Goal: Task Accomplishment & Management: Manage account settings

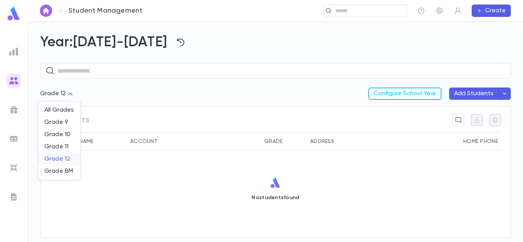
click at [62, 160] on span "Grade 12" at bounding box center [59, 159] width 30 height 8
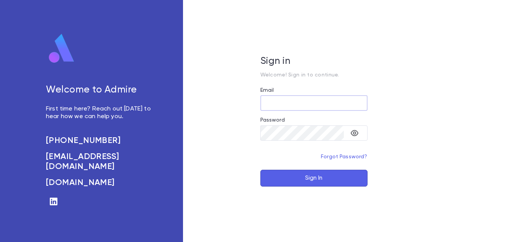
click at [325, 104] on input "Email" at bounding box center [313, 103] width 107 height 15
type input "**********"
click at [260, 170] on button "Sign In" at bounding box center [313, 178] width 107 height 17
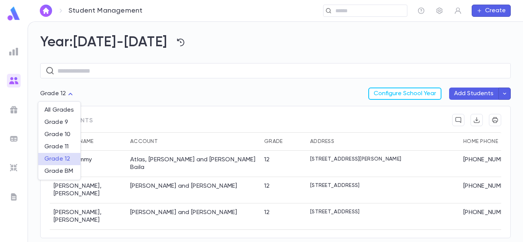
click at [71, 95] on body "Student Management ​ Create Year: 2025-2026 ​ Grade 12 *** Configure School Yea…" at bounding box center [261, 131] width 523 height 221
click at [58, 170] on span "Grade BM" at bounding box center [59, 172] width 30 height 8
type input "***"
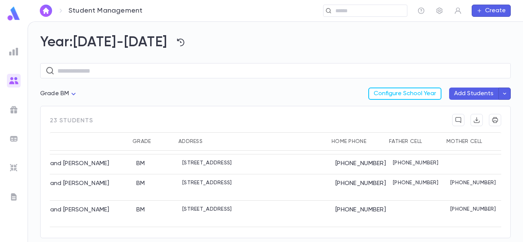
scroll to position [268, 134]
drag, startPoint x: 357, startPoint y: 115, endPoint x: 317, endPoint y: 119, distance: 40.4
click at [317, 119] on div "23 students" at bounding box center [275, 123] width 451 height 18
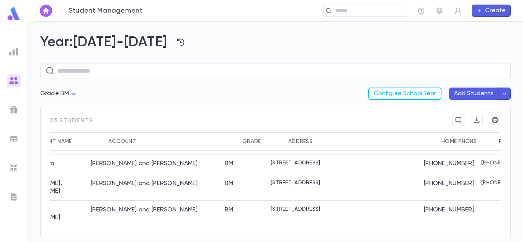
scroll to position [268, 0]
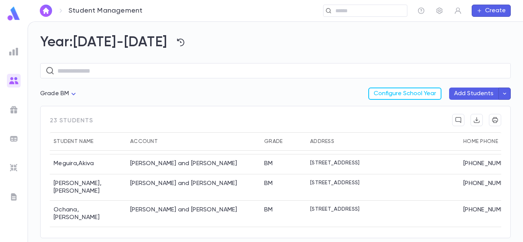
click at [49, 10] on img "button" at bounding box center [45, 11] width 9 height 6
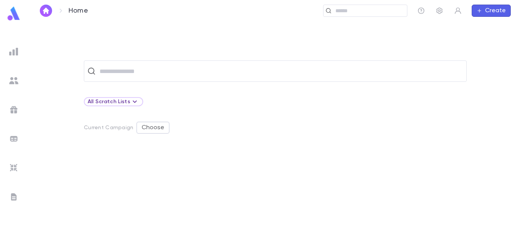
click at [12, 83] on img at bounding box center [13, 80] width 9 height 9
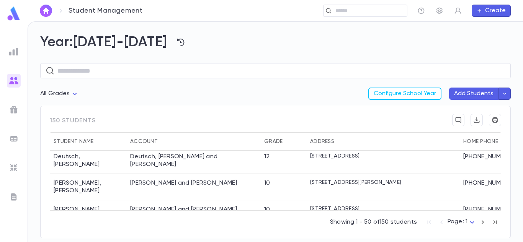
scroll to position [383, 0]
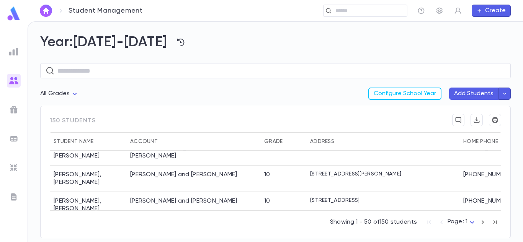
click at [473, 223] on body "Student Management ​ Create Year: 2025-2026 ​ All Grades Configure School Year …" at bounding box center [261, 131] width 523 height 221
click at [467, 227] on span "Page: 3" at bounding box center [462, 228] width 21 height 8
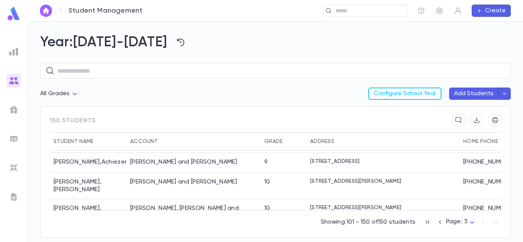
scroll to position [38, 0]
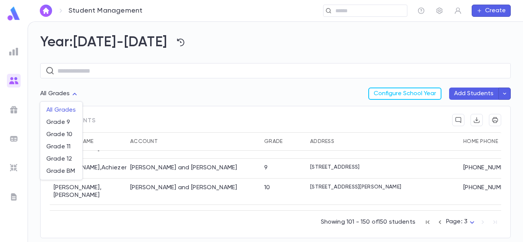
click at [71, 94] on body "Student Management ​ Create Year: 2025-2026 ​ All Grades Configure School Year …" at bounding box center [261, 131] width 523 height 221
click at [65, 120] on span "Grade 9" at bounding box center [61, 123] width 30 height 8
type input "***"
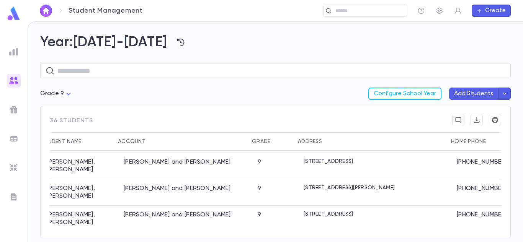
scroll to position [230, 0]
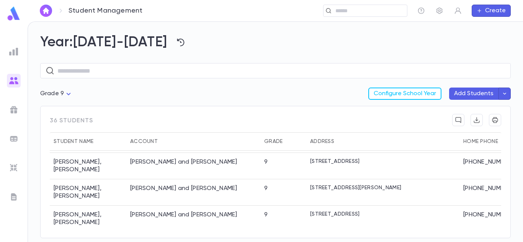
click at [9, 57] on div at bounding box center [14, 52] width 14 height 14
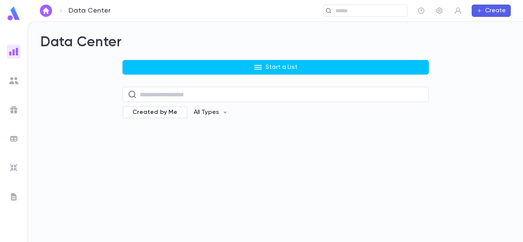
click at [212, 111] on p "All Types" at bounding box center [206, 113] width 25 height 8
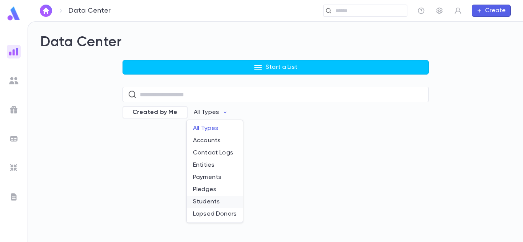
click at [206, 201] on li "Students" at bounding box center [215, 202] width 56 height 12
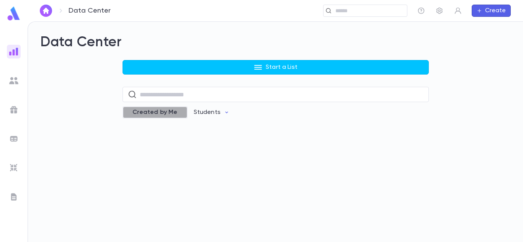
click at [172, 110] on span "Created by Me" at bounding box center [155, 113] width 54 height 8
click at [172, 110] on span "Created by Me" at bounding box center [161, 113] width 54 height 8
click at [170, 95] on input "text" at bounding box center [282, 94] width 284 height 15
click at [224, 114] on icon "button" at bounding box center [227, 112] width 6 height 6
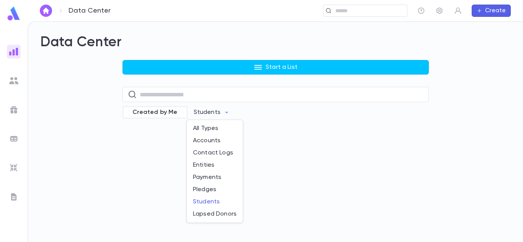
click at [215, 95] on div at bounding box center [261, 121] width 523 height 242
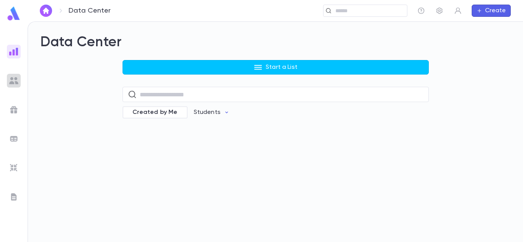
click at [18, 74] on div at bounding box center [14, 81] width 14 height 14
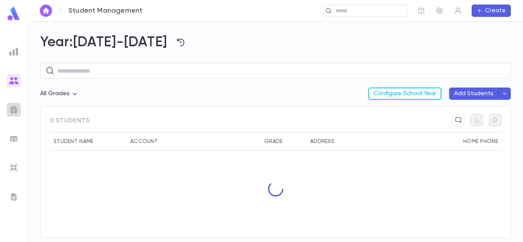
click at [11, 110] on img at bounding box center [13, 109] width 9 height 9
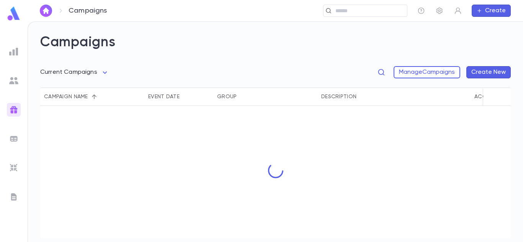
click at [10, 138] on img at bounding box center [13, 138] width 9 height 9
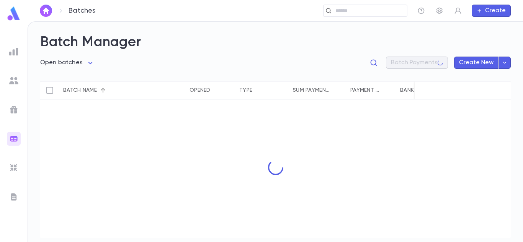
click at [17, 164] on img at bounding box center [13, 167] width 9 height 9
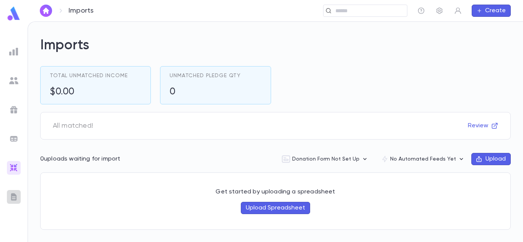
click at [11, 198] on img at bounding box center [13, 197] width 9 height 9
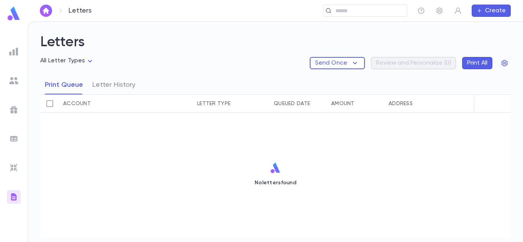
click at [13, 56] on div at bounding box center [14, 52] width 14 height 14
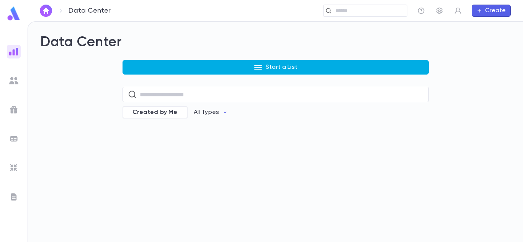
click at [193, 62] on button "Start a List" at bounding box center [275, 67] width 306 height 15
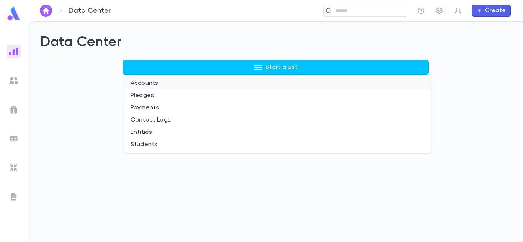
click at [149, 85] on li "Accounts" at bounding box center [277, 83] width 306 height 12
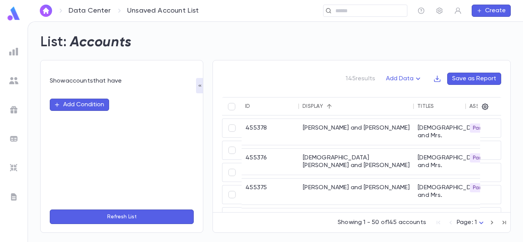
click at [86, 107] on button "Add Condition" at bounding box center [79, 105] width 59 height 12
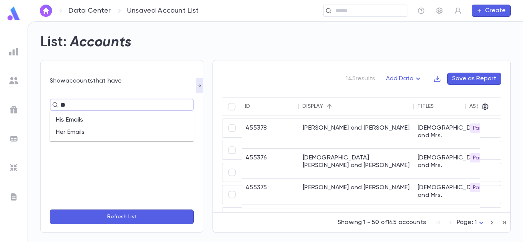
type input "***"
click at [80, 119] on li "His Emails" at bounding box center [122, 120] width 144 height 12
click at [134, 123] on textarea at bounding box center [156, 118] width 54 height 15
click at [113, 121] on body "Data Center Unsaved Account List ​ Create List: Accounts Show accounts that hav…" at bounding box center [261, 131] width 523 height 221
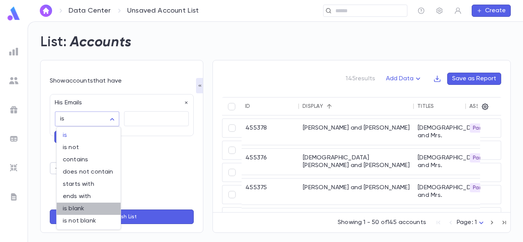
click at [74, 207] on span "is blank" at bounding box center [89, 209] width 52 height 8
type input "*******"
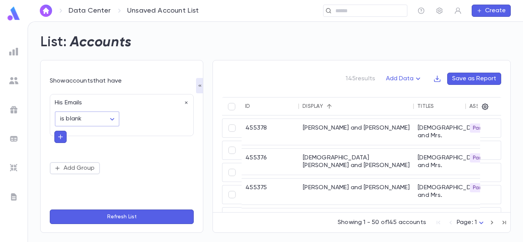
click at [61, 139] on icon "button" at bounding box center [60, 137] width 7 height 8
click at [73, 152] on div "His Emails is blank ******* ​ ​ Add Group" at bounding box center [122, 133] width 144 height 79
click at [87, 166] on button "Add Group" at bounding box center [75, 167] width 50 height 12
click at [100, 152] on p "Or" at bounding box center [122, 151] width 144 height 8
click at [95, 215] on button "Refresh List" at bounding box center [122, 217] width 144 height 15
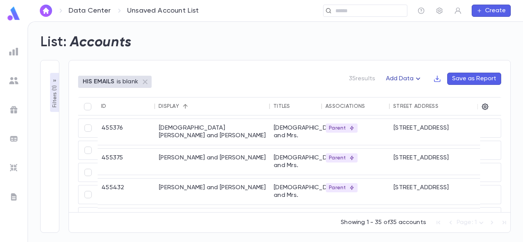
click at [416, 78] on icon "button" at bounding box center [417, 78] width 9 height 9
click at [416, 78] on div at bounding box center [261, 121] width 523 height 242
click at [50, 83] on button "Filters ( 1 )" at bounding box center [54, 92] width 9 height 39
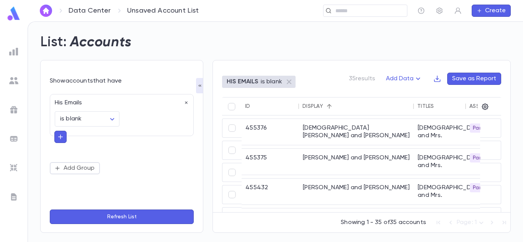
click at [65, 138] on button "button" at bounding box center [60, 137] width 12 height 12
click at [74, 138] on input "text" at bounding box center [118, 136] width 111 height 11
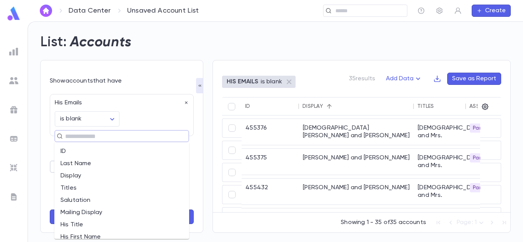
click at [135, 101] on div "His Emails" at bounding box center [119, 101] width 139 height 12
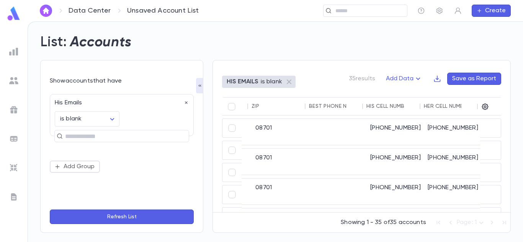
scroll to position [0, 521]
click at [486, 103] on icon "button" at bounding box center [485, 107] width 8 height 8
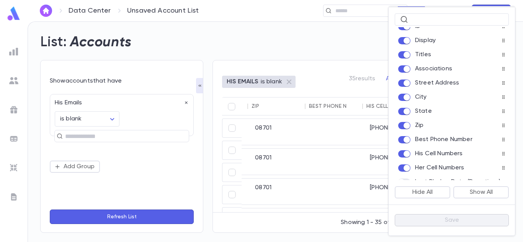
scroll to position [0, 0]
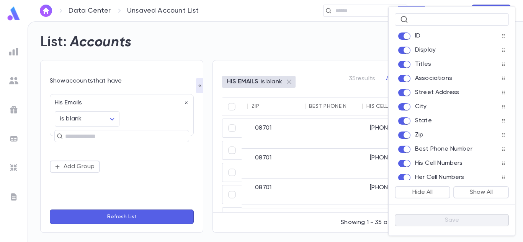
click at [288, 56] on div at bounding box center [261, 121] width 523 height 242
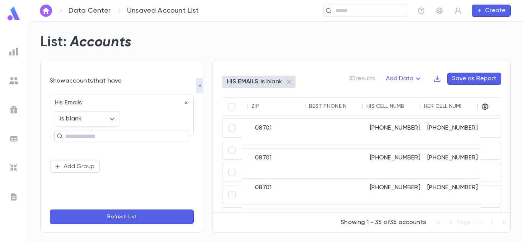
click at [12, 49] on img at bounding box center [13, 51] width 9 height 9
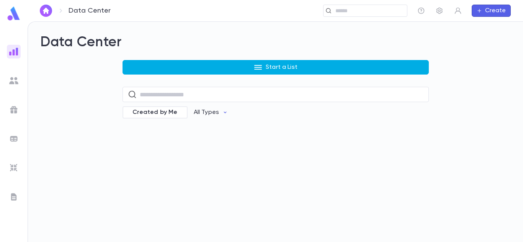
click at [148, 67] on button "Start a List" at bounding box center [275, 67] width 306 height 15
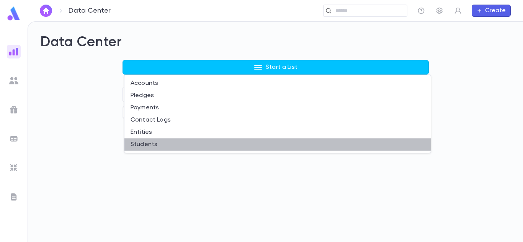
click at [137, 143] on li "Students" at bounding box center [277, 145] width 306 height 12
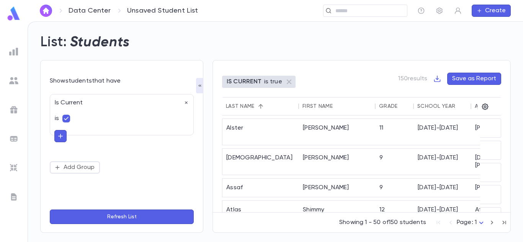
click at [62, 132] on button "button" at bounding box center [60, 136] width 12 height 12
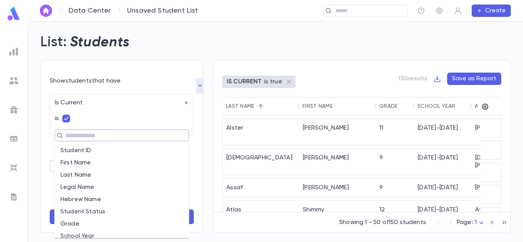
click at [70, 134] on input "text" at bounding box center [118, 135] width 111 height 11
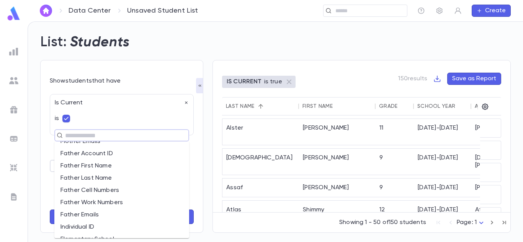
scroll to position [411, 0]
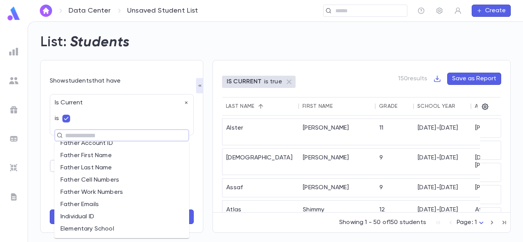
click at [81, 202] on li "Father Emails" at bounding box center [121, 205] width 135 height 12
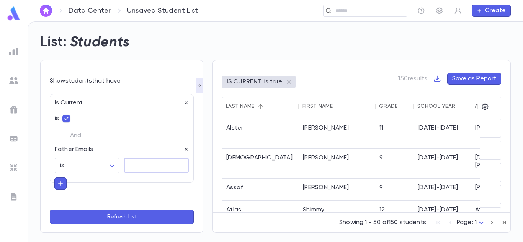
click at [132, 165] on textarea at bounding box center [156, 165] width 54 height 15
click at [108, 165] on body "Data Center Unsaved Student List ​ Create List: Students Show students that hav…" at bounding box center [261, 131] width 523 height 221
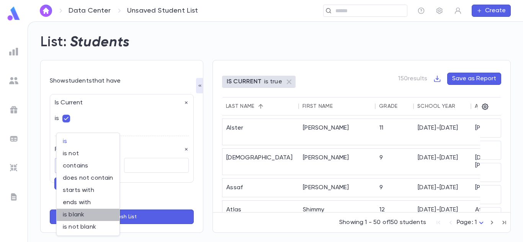
click at [76, 212] on span "is blank" at bounding box center [88, 215] width 51 height 8
type input "*******"
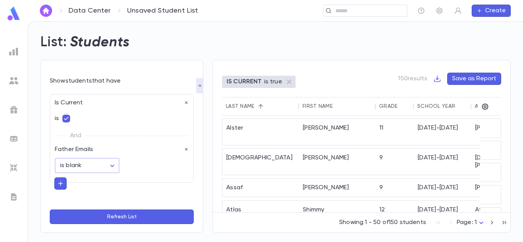
click at [61, 185] on icon "button" at bounding box center [60, 184] width 7 height 8
click at [80, 183] on input "text" at bounding box center [118, 183] width 111 height 11
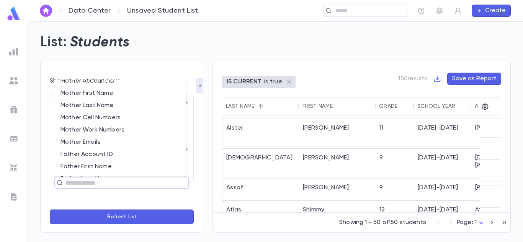
scroll to position [344, 0]
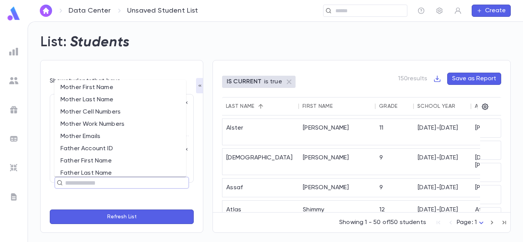
click at [96, 140] on li "Mother Emails" at bounding box center [120, 137] width 132 height 12
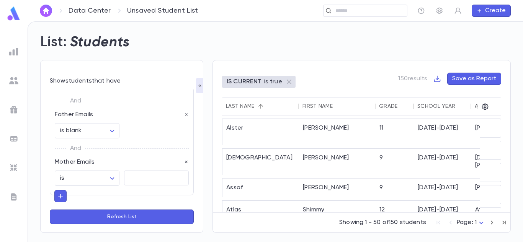
scroll to position [38, 0]
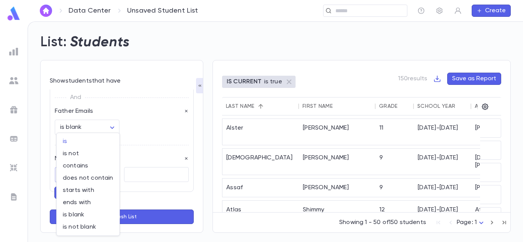
click at [107, 178] on body "Data Center Unsaved Student List ​ Create List: Students Show students that hav…" at bounding box center [261, 131] width 523 height 221
click at [81, 213] on span "is blank" at bounding box center [88, 215] width 51 height 8
type input "*******"
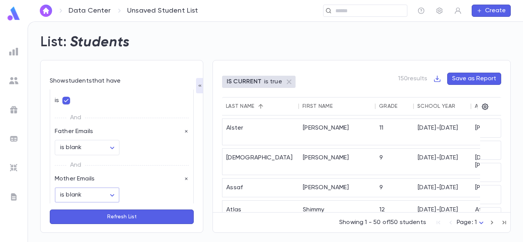
scroll to position [0, 0]
click at [58, 168] on icon "button" at bounding box center [60, 166] width 7 height 8
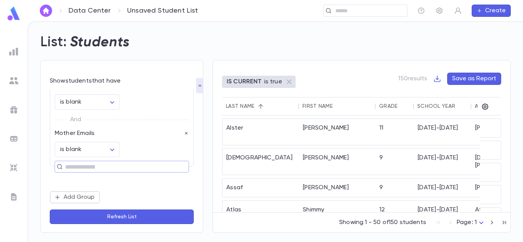
scroll to position [64, 0]
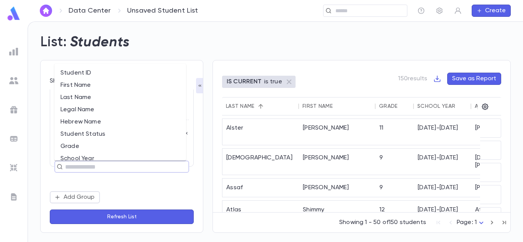
click at [70, 166] on input "text" at bounding box center [118, 167] width 111 height 11
click at [78, 104] on li "Grade" at bounding box center [120, 108] width 132 height 12
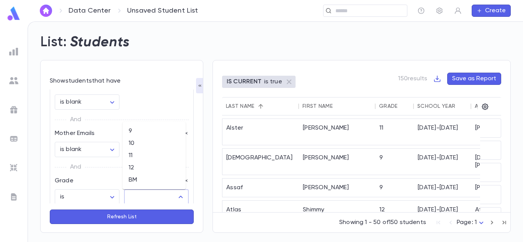
click at [149, 199] on input "text" at bounding box center [150, 197] width 46 height 15
click at [132, 182] on li "BM" at bounding box center [153, 180] width 63 height 12
type input "**"
click at [124, 219] on button "Refresh List" at bounding box center [122, 217] width 144 height 15
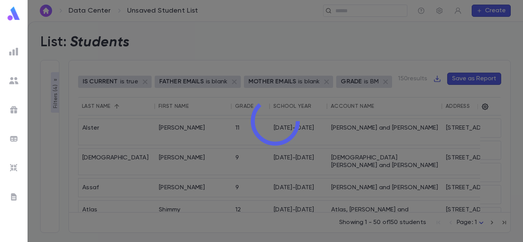
scroll to position [71, 0]
type input "**"
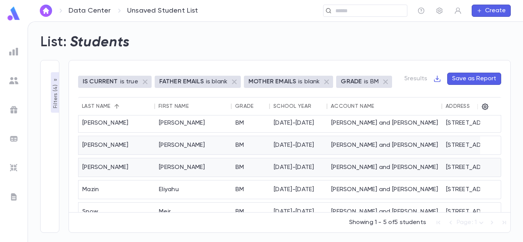
scroll to position [0, 0]
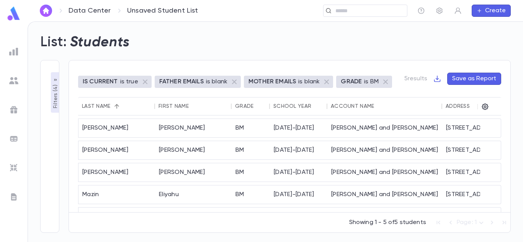
click at [57, 79] on icon "button" at bounding box center [55, 80] width 6 height 6
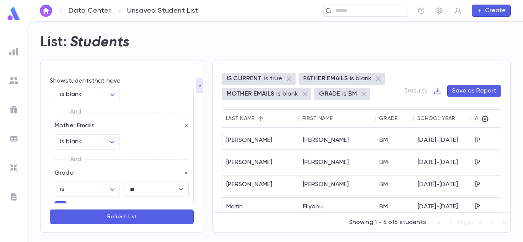
click at [106, 212] on button "Refresh List" at bounding box center [122, 217] width 144 height 15
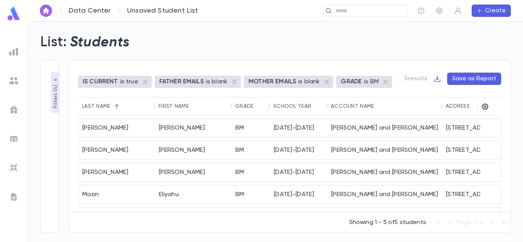
click at [53, 74] on button "Filters ( 4 )" at bounding box center [55, 92] width 9 height 41
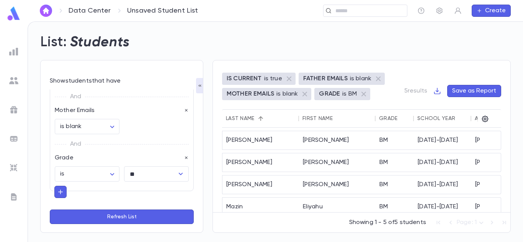
click at [476, 92] on button "Save as Report" at bounding box center [474, 91] width 54 height 12
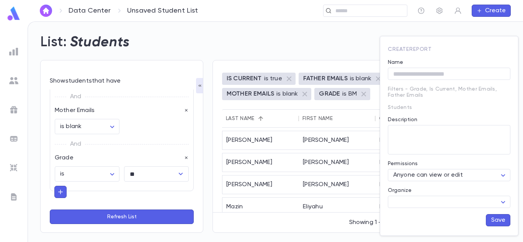
click at [336, 59] on div at bounding box center [261, 121] width 523 height 242
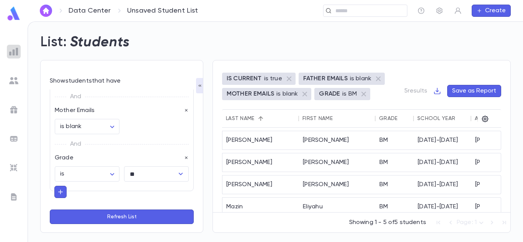
click at [10, 50] on img at bounding box center [13, 51] width 9 height 9
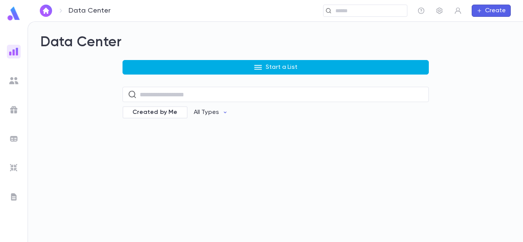
click at [258, 70] on icon "button" at bounding box center [258, 67] width 8 height 5
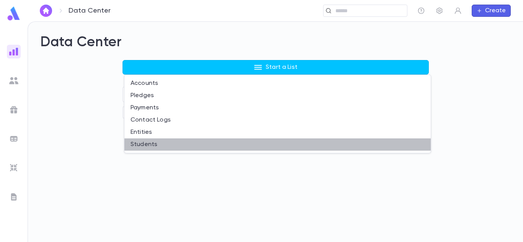
click at [145, 141] on li "Students" at bounding box center [277, 145] width 306 height 12
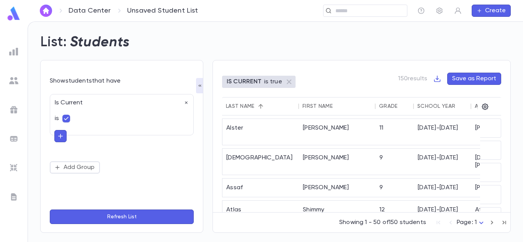
click at [65, 137] on button "button" at bounding box center [60, 136] width 12 height 12
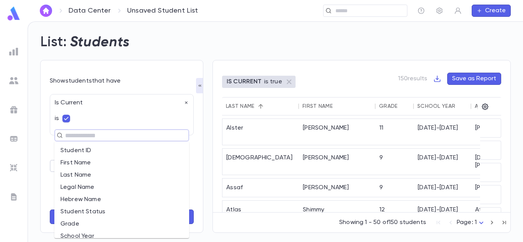
click at [72, 137] on input "text" at bounding box center [118, 135] width 111 height 11
click at [71, 220] on li "Grade" at bounding box center [121, 224] width 135 height 12
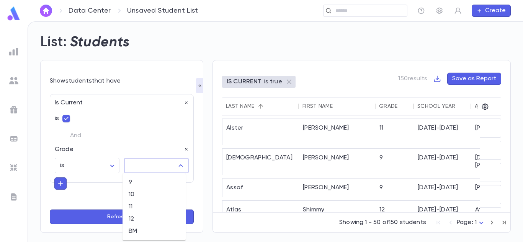
click at [137, 161] on input "text" at bounding box center [150, 165] width 46 height 15
click at [136, 183] on li "9" at bounding box center [153, 182] width 63 height 12
type input "*"
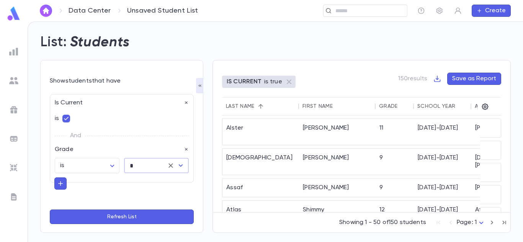
click at [93, 216] on button "Refresh List" at bounding box center [122, 217] width 144 height 15
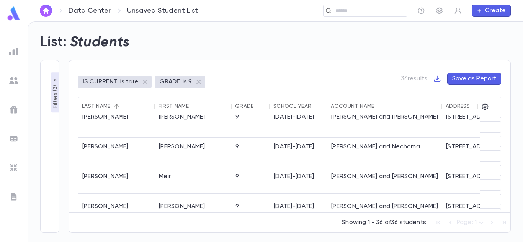
drag, startPoint x: 155, startPoint y: 207, endPoint x: 189, endPoint y: 211, distance: 34.2
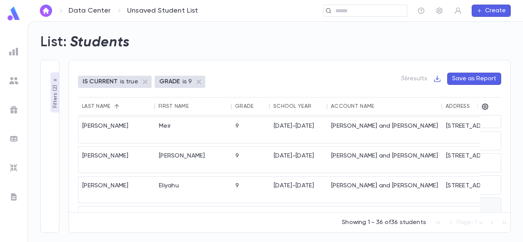
scroll to position [372, 0]
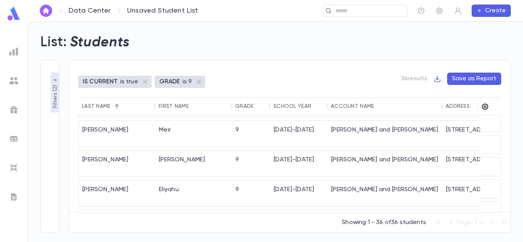
click at [487, 104] on icon "button" at bounding box center [485, 107] width 8 height 8
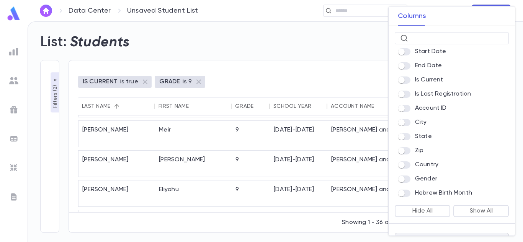
scroll to position [191, 0]
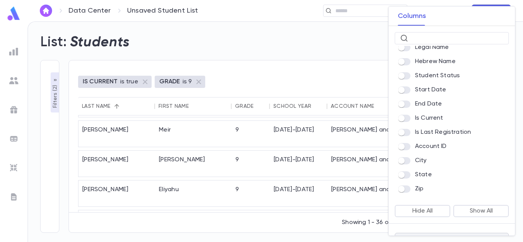
click at [299, 226] on div at bounding box center [261, 121] width 523 height 242
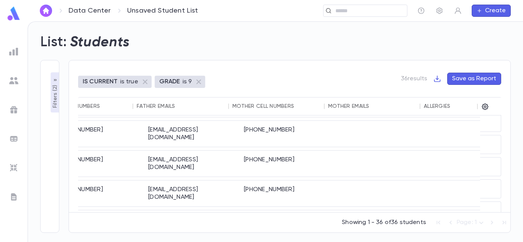
scroll to position [372, 577]
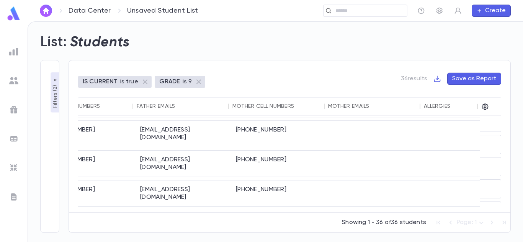
click at [483, 102] on div at bounding box center [487, 107] width 13 height 18
click at [485, 106] on icon "button" at bounding box center [485, 107] width 7 height 7
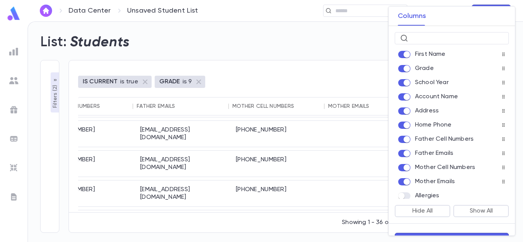
scroll to position [0, 0]
click at [351, 85] on div at bounding box center [261, 121] width 523 height 242
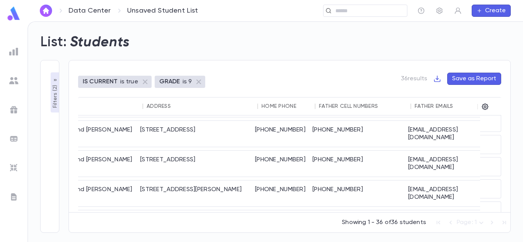
scroll to position [372, 212]
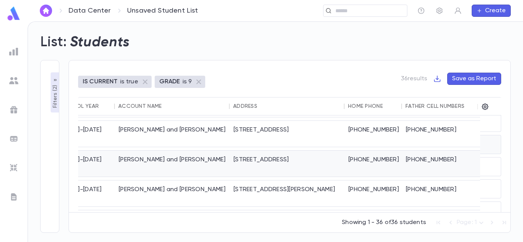
click at [140, 151] on div "Piotrkovski, Yehoshua and Chaya" at bounding box center [172, 164] width 115 height 26
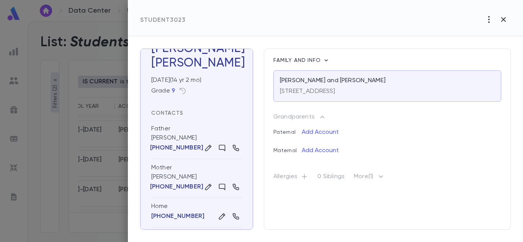
scroll to position [0, 0]
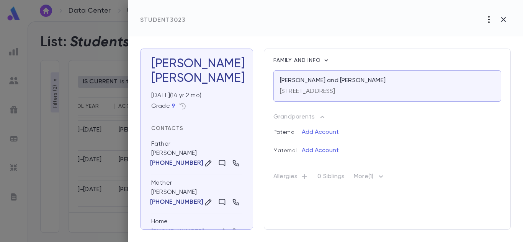
click at [485, 18] on icon "button" at bounding box center [488, 19] width 9 height 9
click at [506, 18] on div at bounding box center [261, 121] width 523 height 242
click at [503, 19] on icon "button" at bounding box center [503, 19] width 5 height 5
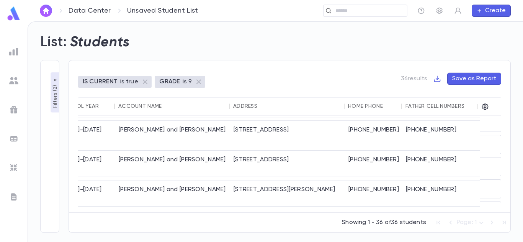
click at [263, 105] on icon "Sort" at bounding box center [263, 106] width 5 height 5
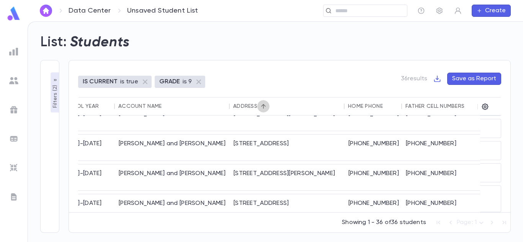
click at [263, 105] on icon "Sort" at bounding box center [263, 106] width 5 height 5
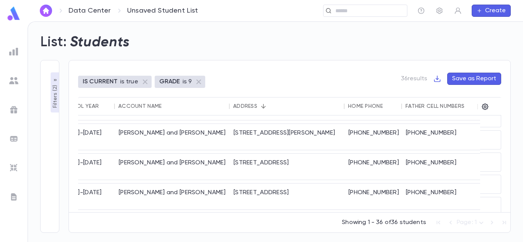
click at [263, 105] on icon "Sort" at bounding box center [263, 106] width 5 height 5
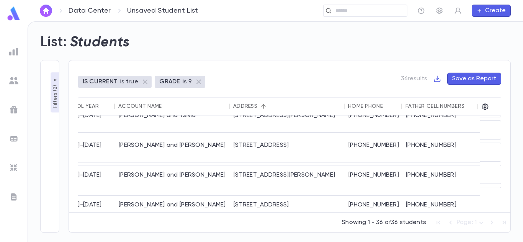
click at [149, 108] on div "Account Name" at bounding box center [139, 106] width 43 height 6
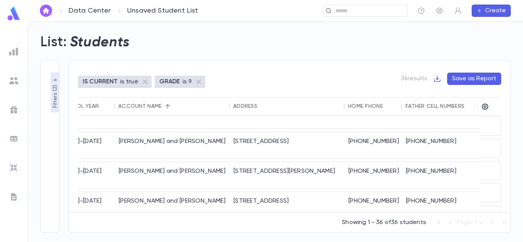
scroll to position [393, 212]
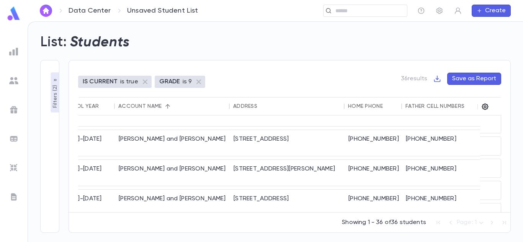
click at [488, 108] on icon "button" at bounding box center [485, 107] width 8 height 8
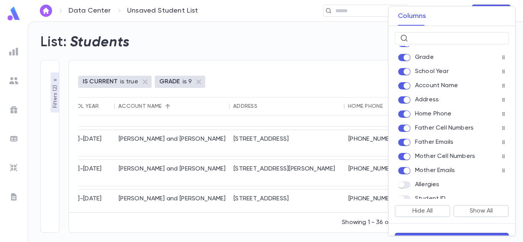
scroll to position [38, 0]
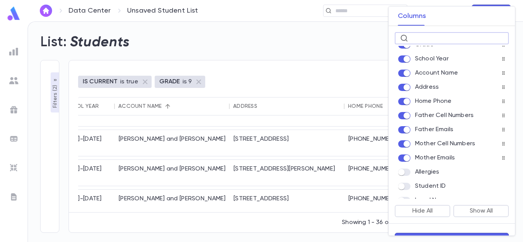
click at [434, 40] on input "text" at bounding box center [457, 39] width 92 height 12
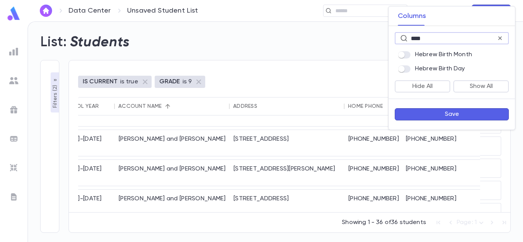
scroll to position [0, 0]
type input "*"
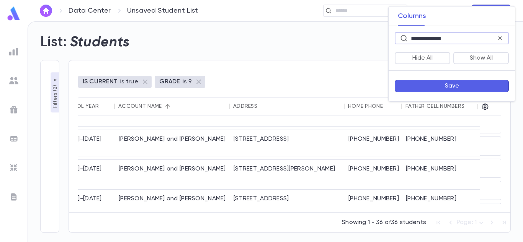
type input "**********"
click at [502, 36] on icon at bounding box center [499, 38] width 7 height 8
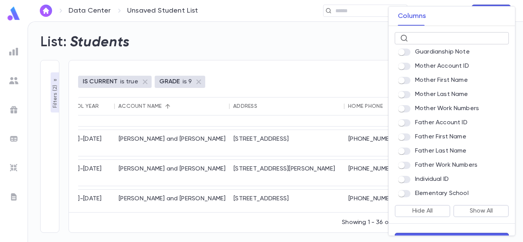
scroll to position [19, 0]
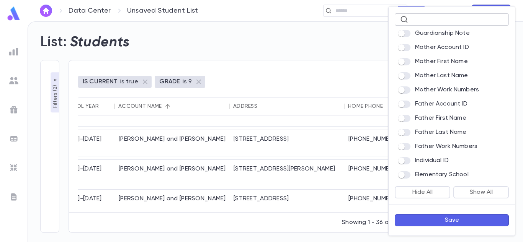
click at [354, 67] on div at bounding box center [261, 121] width 523 height 242
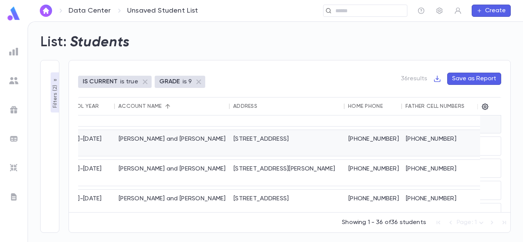
click at [228, 130] on div "Piotrkovski, Yehoshua and Chaya" at bounding box center [172, 143] width 115 height 26
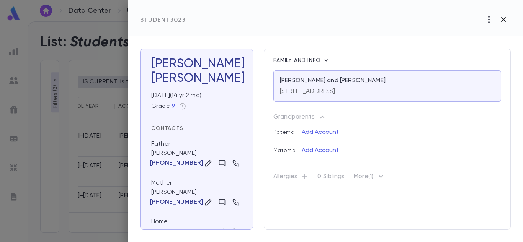
click at [503, 19] on icon "button" at bounding box center [503, 19] width 5 height 5
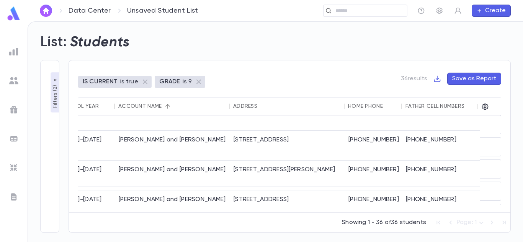
click at [56, 84] on p "Filters ( 2 )" at bounding box center [55, 95] width 8 height 25
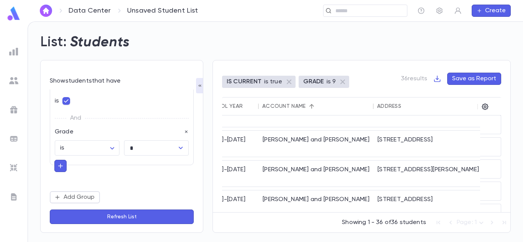
scroll to position [0, 0]
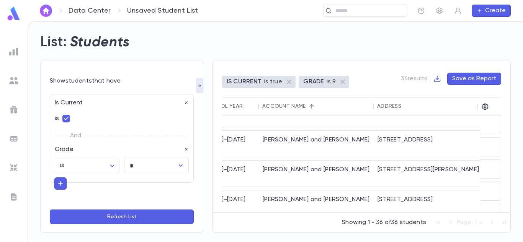
click at [215, 42] on div "List: Students" at bounding box center [271, 38] width 480 height 26
click at [200, 84] on icon "button" at bounding box center [200, 86] width 6 height 6
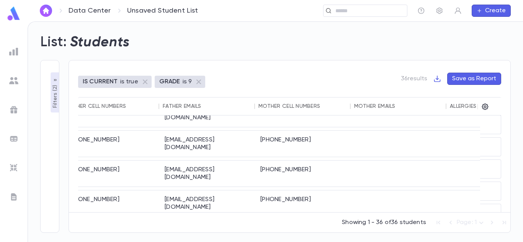
scroll to position [389, 577]
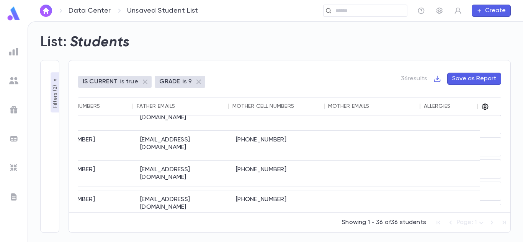
click at [484, 104] on icon "button" at bounding box center [485, 107] width 8 height 8
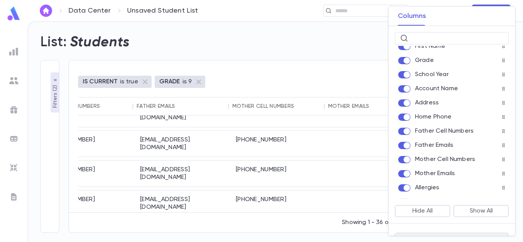
scroll to position [0, 0]
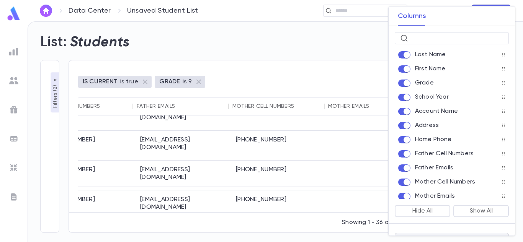
click at [287, 69] on div at bounding box center [261, 121] width 523 height 242
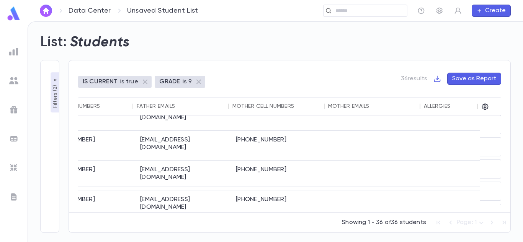
click at [476, 11] on button "Create" at bounding box center [491, 11] width 39 height 12
click at [419, 10] on div at bounding box center [261, 121] width 523 height 242
click at [421, 10] on icon "button" at bounding box center [421, 11] width 7 height 7
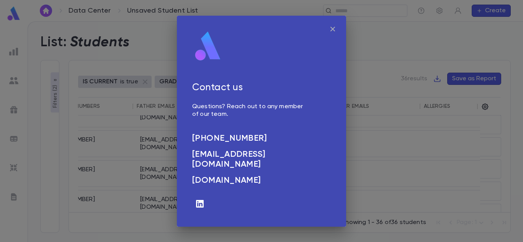
click at [404, 45] on div "Contact us Questions? Reach out to any member of our team. (732) 605 6000 info@…" at bounding box center [261, 121] width 523 height 242
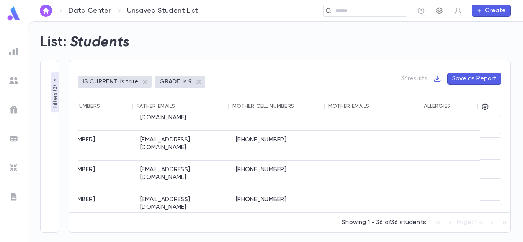
click at [437, 12] on icon "button" at bounding box center [439, 11] width 6 height 7
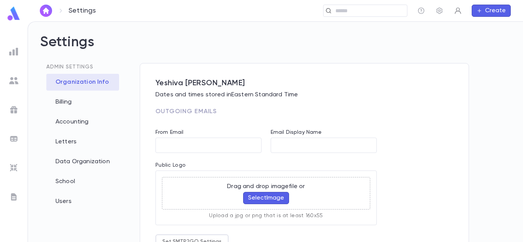
click at [454, 11] on icon "button" at bounding box center [458, 11] width 8 height 8
click at [433, 28] on div at bounding box center [261, 121] width 523 height 242
click at [67, 103] on div "Billing" at bounding box center [82, 102] width 73 height 17
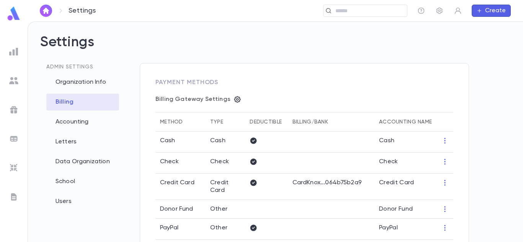
scroll to position [38, 0]
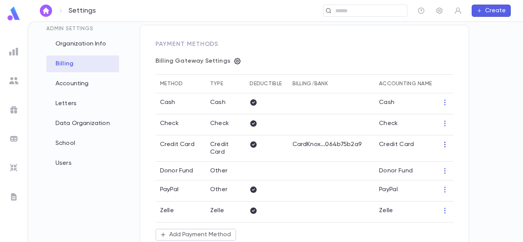
click at [444, 143] on icon "button" at bounding box center [445, 145] width 8 height 8
click at [388, 153] on div at bounding box center [261, 121] width 523 height 242
click at [224, 147] on td "Credit Card" at bounding box center [226, 148] width 40 height 26
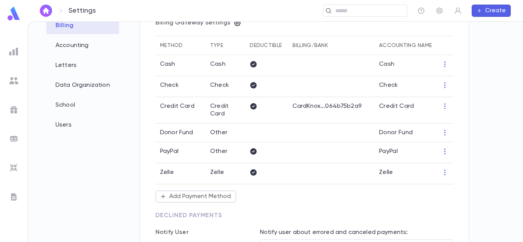
scroll to position [115, 0]
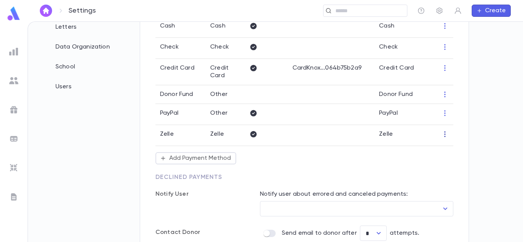
click at [444, 132] on icon "button" at bounding box center [444, 135] width 1 height 6
click at [264, 134] on div at bounding box center [261, 121] width 523 height 242
click at [385, 134] on td "Zelle" at bounding box center [405, 135] width 62 height 21
click at [442, 112] on icon "button" at bounding box center [445, 113] width 8 height 8
click at [449, 123] on li "Edit" at bounding box center [457, 126] width 33 height 12
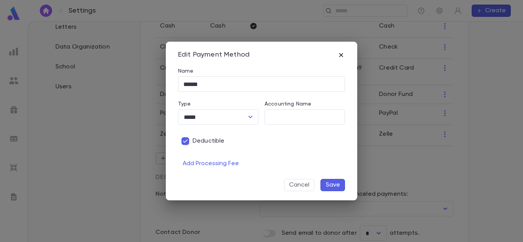
click at [342, 55] on icon "button" at bounding box center [341, 55] width 8 height 8
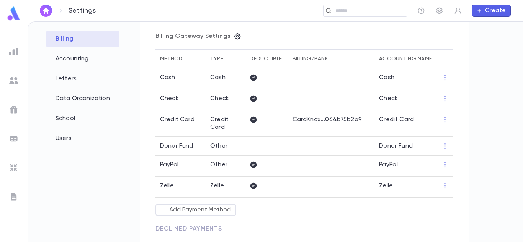
scroll to position [77, 0]
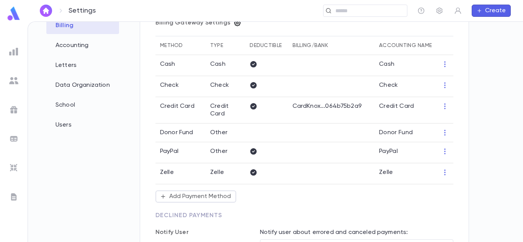
click at [233, 22] on icon "button" at bounding box center [237, 23] width 8 height 8
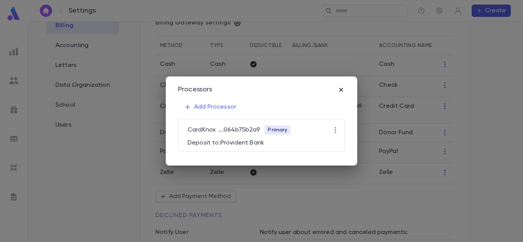
click at [341, 88] on icon "button" at bounding box center [341, 90] width 8 height 8
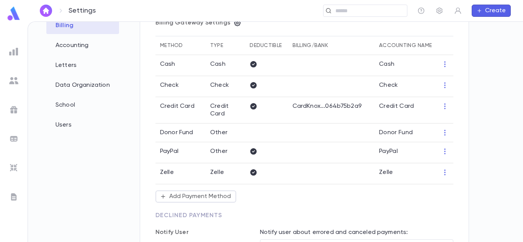
scroll to position [74, 0]
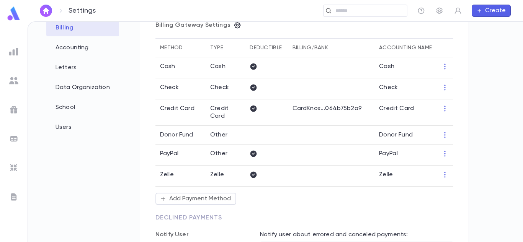
click at [228, 154] on td "Other" at bounding box center [226, 155] width 40 height 21
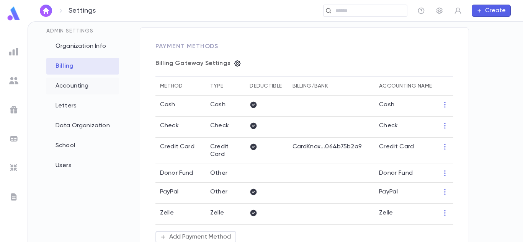
click at [79, 83] on div "Accounting" at bounding box center [82, 86] width 73 height 17
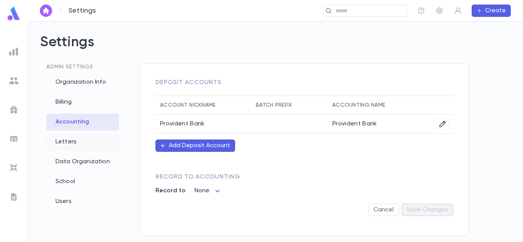
click at [67, 144] on div "Letters" at bounding box center [82, 142] width 73 height 17
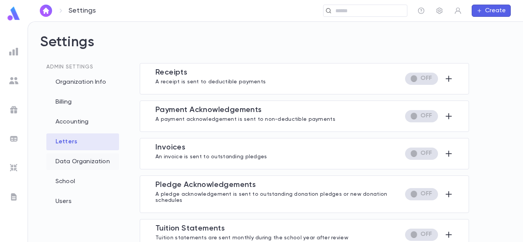
click at [71, 163] on div "Data Organization" at bounding box center [82, 161] width 73 height 17
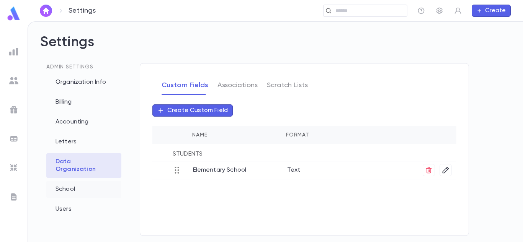
click at [71, 181] on div "School" at bounding box center [83, 189] width 75 height 17
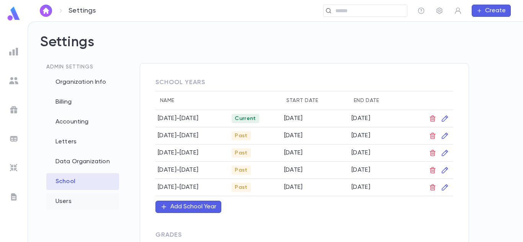
click at [67, 198] on div "Users" at bounding box center [82, 201] width 73 height 17
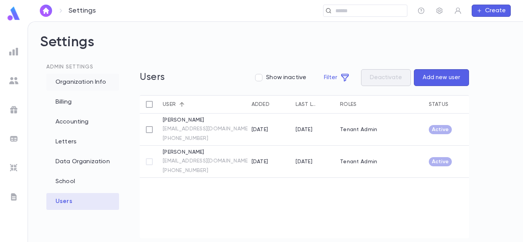
click at [104, 80] on div "Organization Info" at bounding box center [82, 82] width 73 height 17
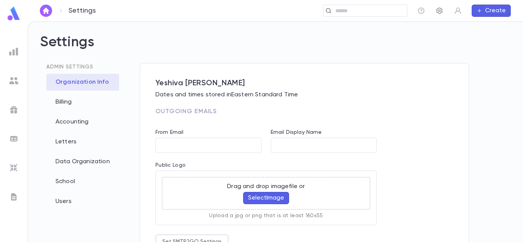
click at [435, 10] on button "button" at bounding box center [439, 11] width 12 height 12
click at [442, 12] on icon "button" at bounding box center [439, 11] width 6 height 7
click at [423, 11] on icon "button" at bounding box center [421, 11] width 8 height 8
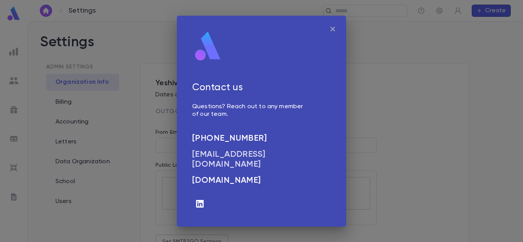
click at [260, 152] on h6 "info@admirepro.com" at bounding box center [248, 160] width 113 height 20
click at [390, 172] on div "Contact us Questions? Reach out to any member of our team. (732) 605 6000 info@…" at bounding box center [261, 121] width 523 height 242
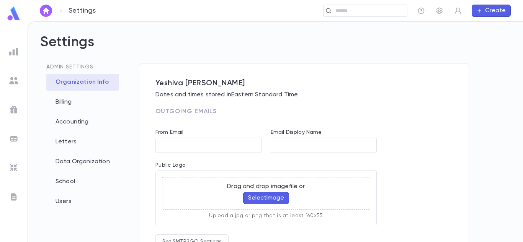
click at [49, 8] on img "button" at bounding box center [45, 11] width 9 height 6
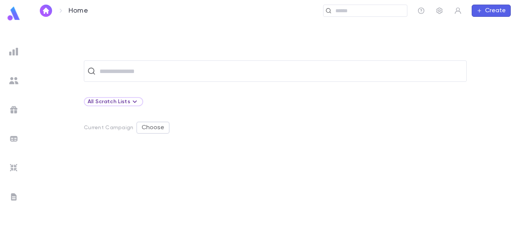
click at [18, 14] on img at bounding box center [13, 13] width 15 height 15
click at [453, 10] on button "button" at bounding box center [458, 11] width 12 height 12
click at [462, 21] on link "Profile" at bounding box center [471, 26] width 34 height 12
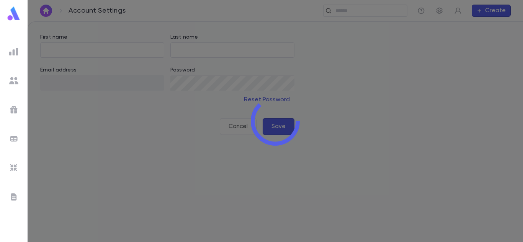
type input "****"
type input "*******"
type input "**********"
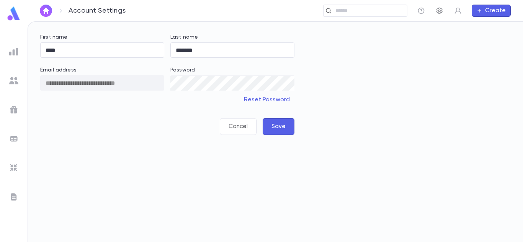
click at [438, 9] on icon "button" at bounding box center [440, 11] width 8 height 8
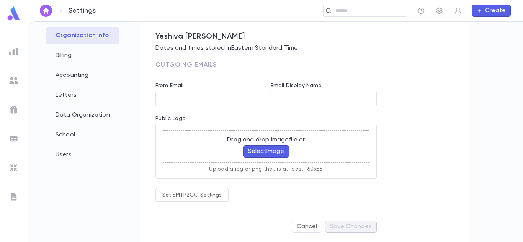
scroll to position [38, 0]
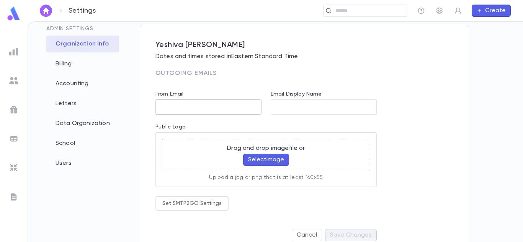
click at [224, 107] on input "From Email" at bounding box center [208, 107] width 106 height 15
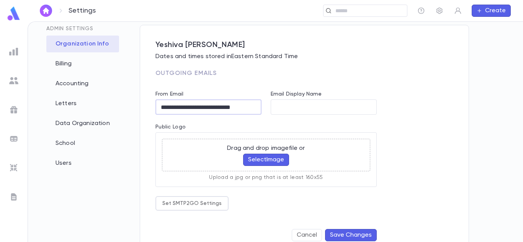
type input "**********"
click at [387, 116] on div "**********" at bounding box center [299, 183] width 307 height 323
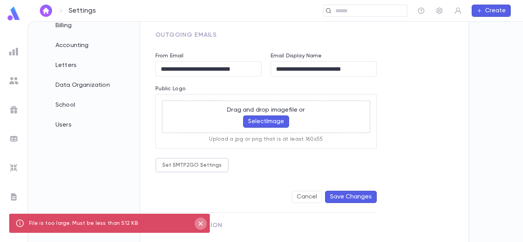
click at [201, 223] on icon "close" at bounding box center [200, 224] width 4 height 4
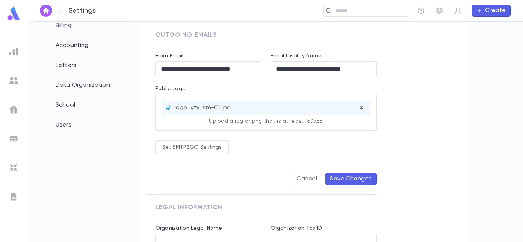
click at [222, 110] on p "logo_yty_sm-01.jpg" at bounding box center [203, 108] width 56 height 8
click at [167, 105] on icon at bounding box center [168, 108] width 6 height 6
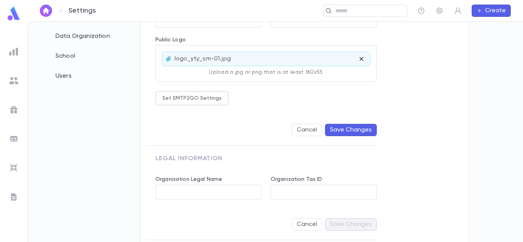
scroll to position [131, 0]
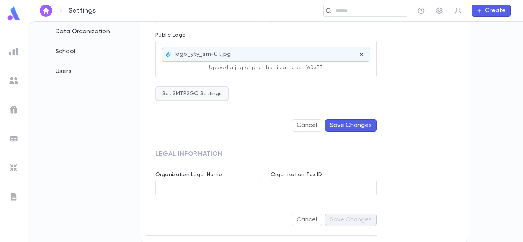
click at [176, 95] on button "Set SMTP2GO Settings" at bounding box center [191, 93] width 73 height 15
click at [271, 96] on div at bounding box center [261, 121] width 523 height 242
click at [350, 126] on button "Save Changes" at bounding box center [351, 125] width 52 height 12
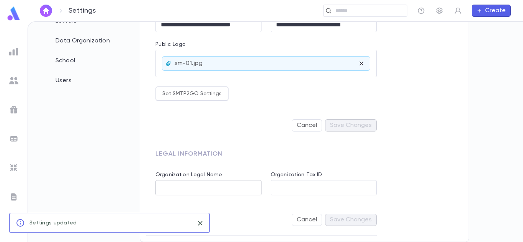
click at [206, 189] on input "Organization Legal Name" at bounding box center [208, 188] width 106 height 15
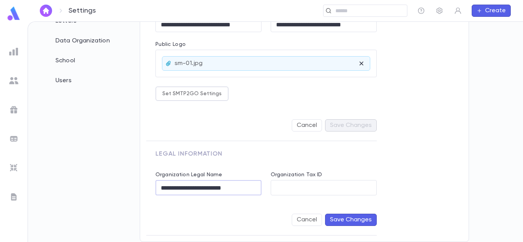
type input "**********"
paste input "**********"
type input "**********"
click at [360, 222] on button "Save Changes" at bounding box center [351, 220] width 52 height 12
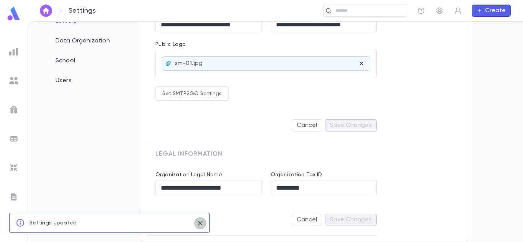
click at [199, 221] on icon "close" at bounding box center [200, 223] width 8 height 9
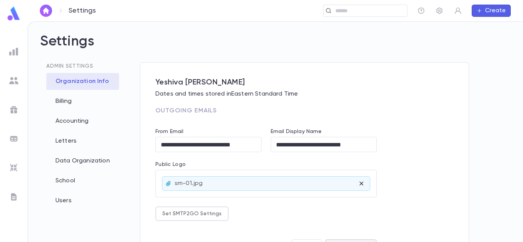
scroll to position [0, 0]
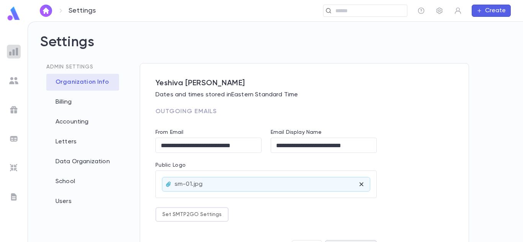
click at [20, 50] on div at bounding box center [14, 52] width 14 height 14
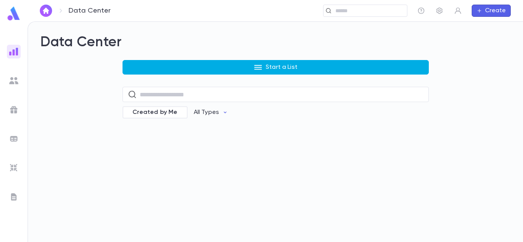
click at [276, 67] on p "Start a List" at bounding box center [282, 68] width 32 height 8
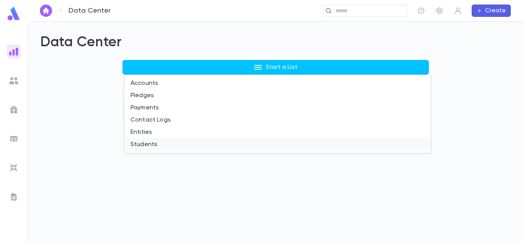
click at [153, 141] on li "Students" at bounding box center [277, 145] width 306 height 12
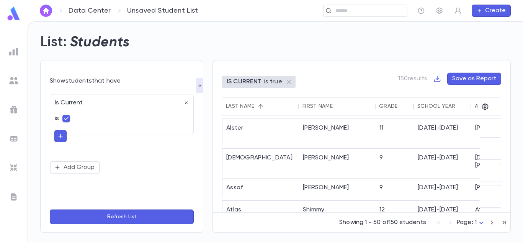
click at [61, 134] on icon "button" at bounding box center [60, 136] width 7 height 8
click at [66, 134] on input "text" at bounding box center [118, 135] width 111 height 11
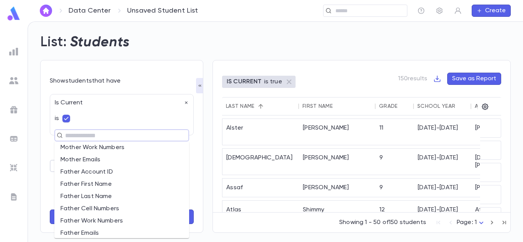
scroll to position [411, 0]
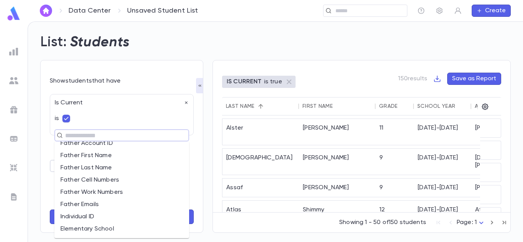
click at [122, 122] on div "Is Current is" at bounding box center [119, 110] width 139 height 31
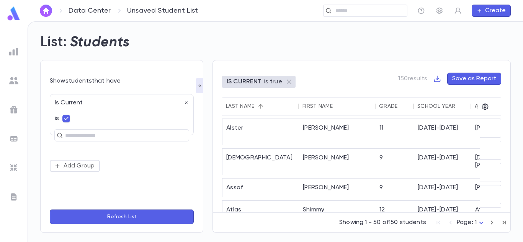
click at [157, 173] on div "Is Current is ​ Add Group" at bounding box center [122, 147] width 144 height 114
click at [178, 79] on div "Show students that have" at bounding box center [122, 81] width 144 height 8
click at [486, 106] on icon "button" at bounding box center [485, 107] width 8 height 8
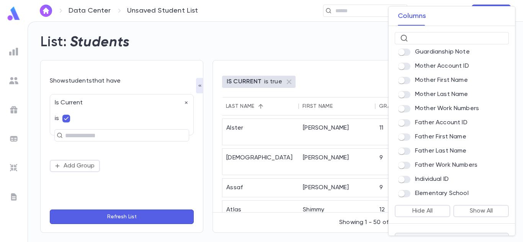
scroll to position [436, 0]
click at [319, 69] on div at bounding box center [261, 121] width 523 height 242
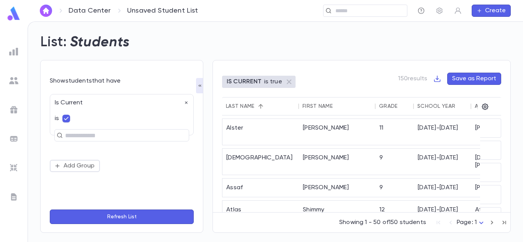
click at [423, 11] on icon "button" at bounding box center [421, 11] width 8 height 8
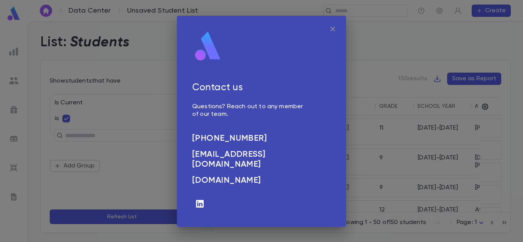
click at [333, 27] on icon "button" at bounding box center [332, 28] width 9 height 9
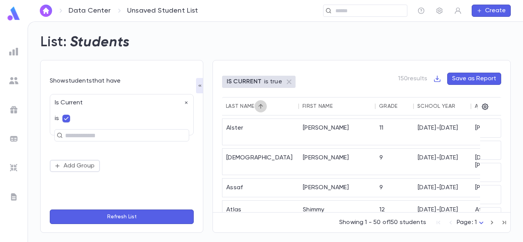
click at [259, 106] on icon "Sort" at bounding box center [260, 106] width 5 height 5
click at [259, 106] on icon "Sort" at bounding box center [260, 106] width 7 height 7
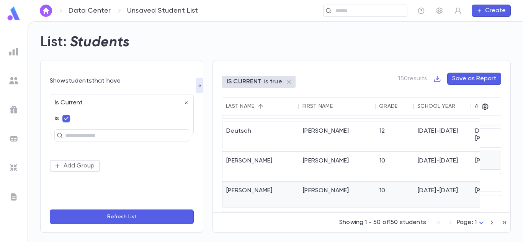
scroll to position [383, 0]
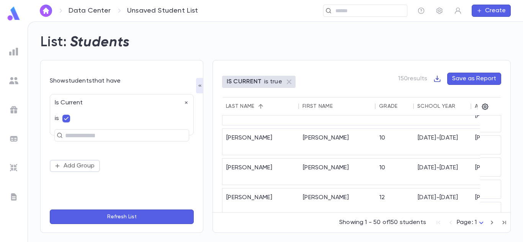
click at [439, 80] on icon "button" at bounding box center [437, 79] width 8 height 8
click at [453, 94] on li "Download CSV" at bounding box center [463, 94] width 55 height 12
click at [484, 107] on icon "button" at bounding box center [485, 107] width 7 height 7
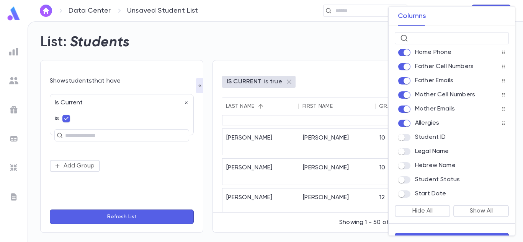
scroll to position [77, 0]
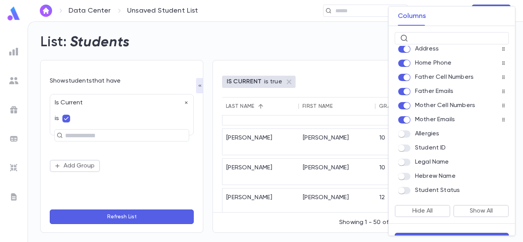
click at [501, 120] on icon at bounding box center [503, 119] width 5 height 5
click at [501, 136] on icon at bounding box center [503, 134] width 5 height 5
click at [501, 122] on icon at bounding box center [503, 119] width 5 height 5
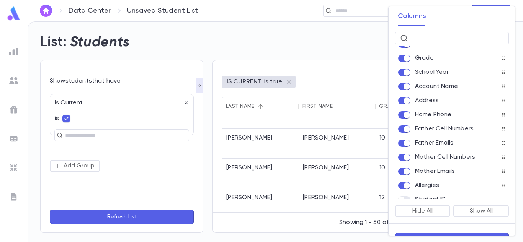
scroll to position [38, 0]
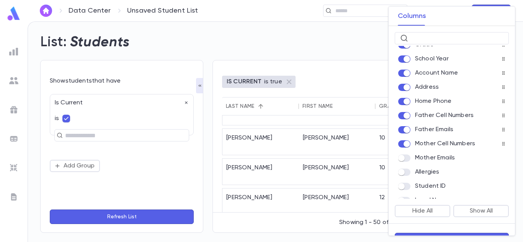
click at [410, 162] on label at bounding box center [406, 158] width 17 height 7
click at [357, 60] on div at bounding box center [261, 121] width 523 height 242
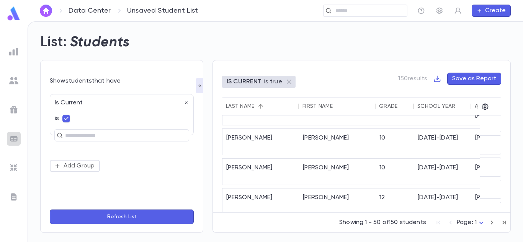
click at [18, 139] on div at bounding box center [14, 139] width 14 height 14
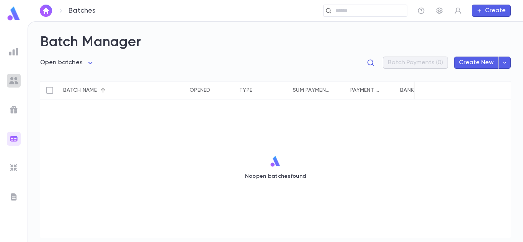
click at [12, 81] on img at bounding box center [13, 80] width 9 height 9
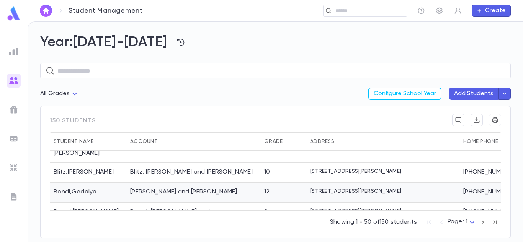
scroll to position [191, 0]
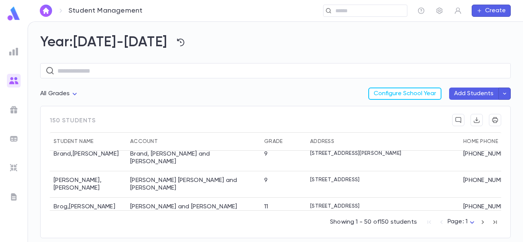
click at [409, 119] on div "150 students" at bounding box center [275, 123] width 451 height 18
click at [460, 119] on icon "button" at bounding box center [458, 120] width 7 height 8
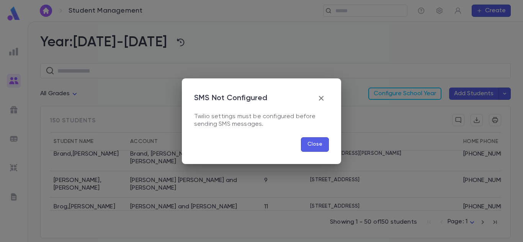
click at [323, 92] on button "button" at bounding box center [320, 98] width 15 height 15
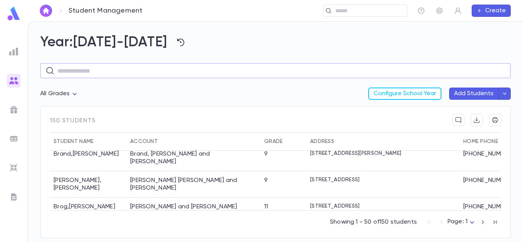
click at [226, 70] on input "text" at bounding box center [281, 71] width 448 height 15
type input "*"
type input "*******"
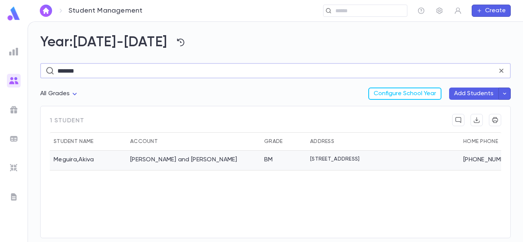
click at [251, 159] on div "Meguira, Raphael and Simha" at bounding box center [193, 161] width 134 height 20
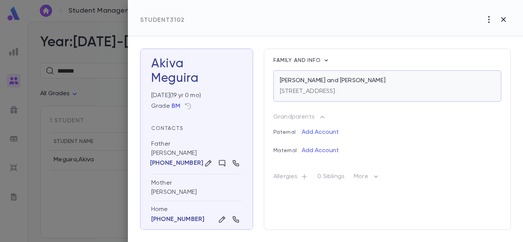
click at [335, 93] on p "6 Gevuras Ari Drive, Lakewood NJ 08701" at bounding box center [307, 92] width 55 height 8
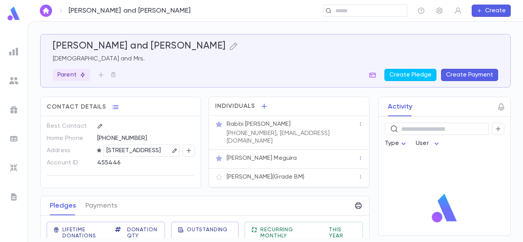
click at [121, 153] on p "6 Gevuras Ari Drive, Lakewood NJ 08701" at bounding box center [133, 150] width 55 height 9
click at [172, 151] on icon "button" at bounding box center [174, 150] width 5 height 5
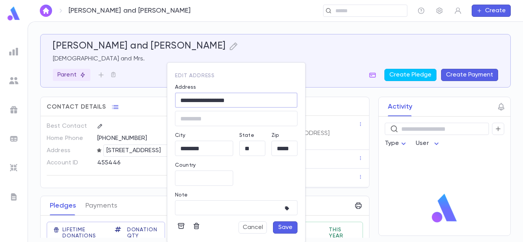
drag, startPoint x: 237, startPoint y: 104, endPoint x: 163, endPoint y: 103, distance: 74.2
click at [163, 103] on div "**********" at bounding box center [261, 121] width 523 height 242
type input "*"
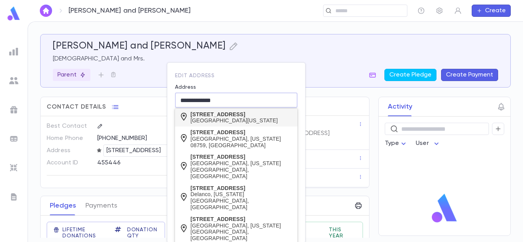
type input "**********"
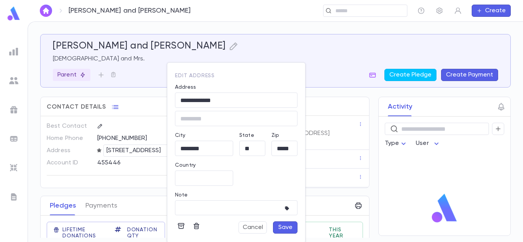
click at [227, 119] on div "Lakewood, New Jersey 08701, United States" at bounding box center [234, 120] width 87 height 7
type input "**********"
click at [284, 229] on button "Save" at bounding box center [285, 228] width 24 height 12
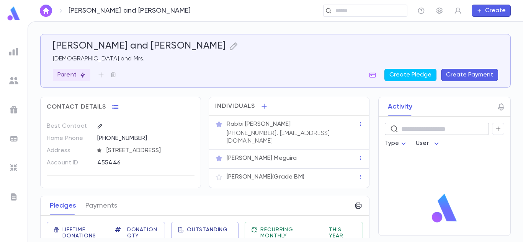
click at [435, 132] on input "text" at bounding box center [442, 129] width 82 height 12
click at [374, 75] on icon "button" at bounding box center [373, 75] width 8 height 8
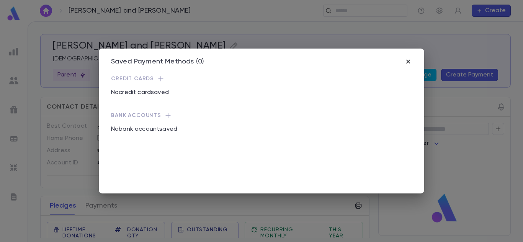
click at [409, 60] on icon "button" at bounding box center [408, 62] width 8 height 8
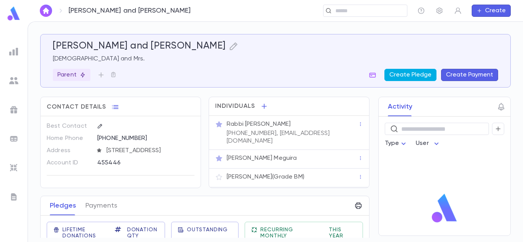
click at [416, 74] on button "Create Pledge" at bounding box center [410, 75] width 52 height 12
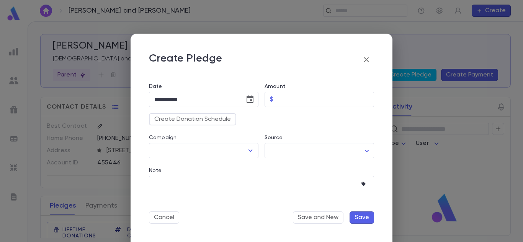
scroll to position [77, 0]
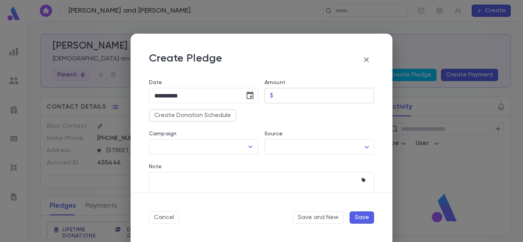
click at [278, 96] on input "Amount" at bounding box center [325, 95] width 98 height 15
click at [246, 150] on icon "Open" at bounding box center [250, 146] width 9 height 9
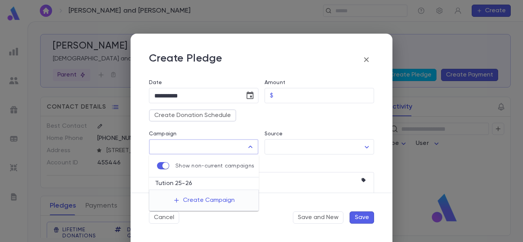
click at [176, 183] on li "Tution 25-26" at bounding box center [204, 184] width 110 height 12
type input "**********"
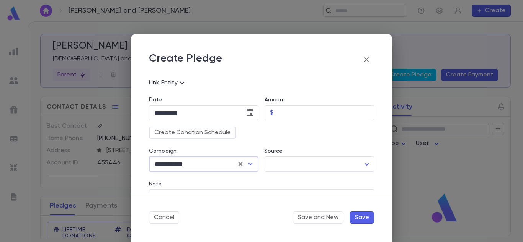
scroll to position [98, 0]
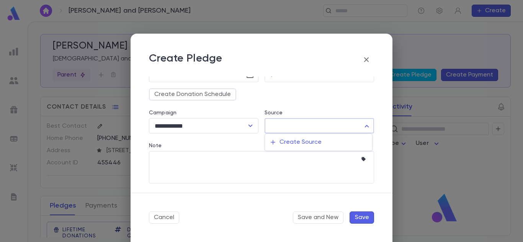
click at [313, 129] on body "**********" at bounding box center [261, 131] width 523 height 221
click at [309, 144] on button "Create Source" at bounding box center [318, 142] width 107 height 12
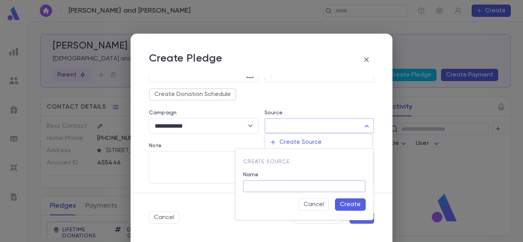
click at [266, 184] on input "Name" at bounding box center [304, 187] width 122 height 12
click at [188, 141] on div at bounding box center [261, 121] width 523 height 242
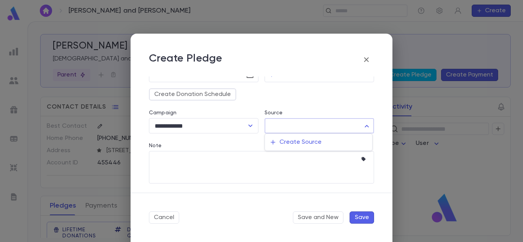
click at [218, 140] on div at bounding box center [261, 121] width 523 height 242
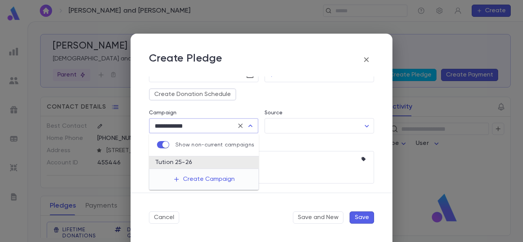
click at [166, 128] on input "**********" at bounding box center [192, 126] width 81 height 15
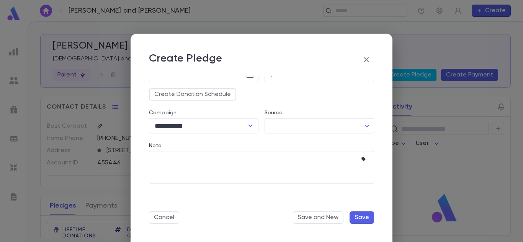
drag, startPoint x: 187, startPoint y: 163, endPoint x: 328, endPoint y: 138, distance: 143.0
click at [328, 138] on div "Note * ​" at bounding box center [258, 159] width 231 height 50
click at [365, 59] on icon "button" at bounding box center [366, 59] width 5 height 5
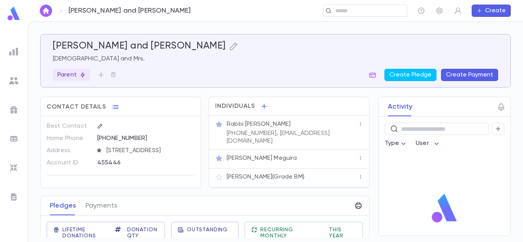
click at [11, 47] on img at bounding box center [13, 51] width 9 height 9
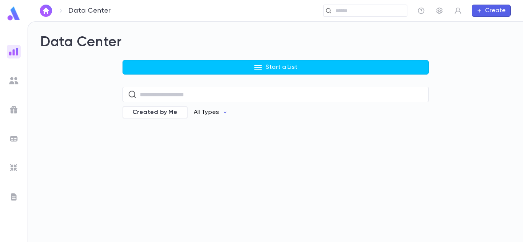
click at [199, 112] on p "All Types" at bounding box center [206, 113] width 25 height 8
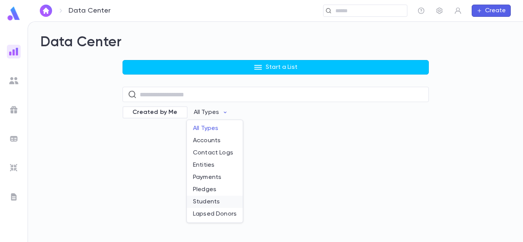
click at [196, 197] on li "Students" at bounding box center [215, 202] width 56 height 12
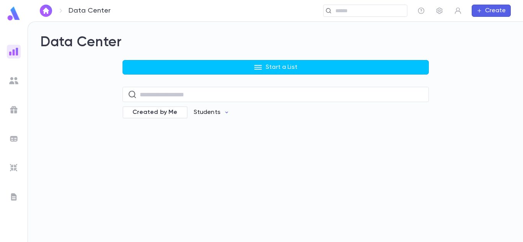
click at [217, 115] on button "Students" at bounding box center [212, 112] width 48 height 15
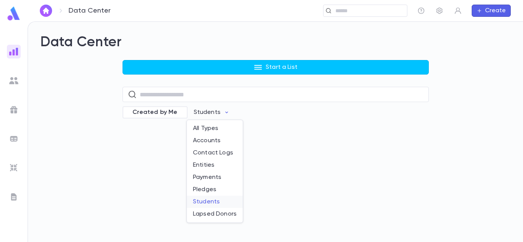
click at [204, 199] on li "Students" at bounding box center [215, 202] width 56 height 12
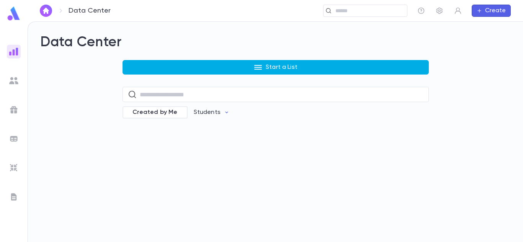
click at [258, 68] on icon "button" at bounding box center [257, 67] width 9 height 9
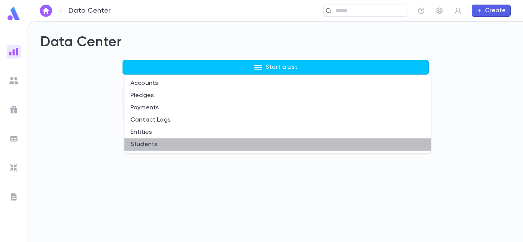
click at [145, 142] on li "Students" at bounding box center [277, 145] width 306 height 12
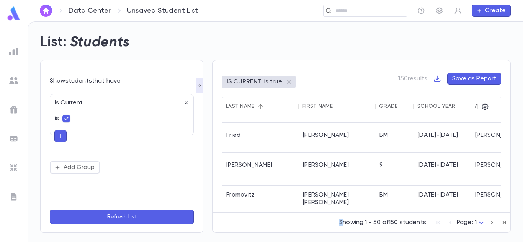
drag, startPoint x: 267, startPoint y: 212, endPoint x: 344, endPoint y: 217, distance: 77.5
click at [344, 217] on div "Showing 1 - 50 of 150 students Page: 1 *" at bounding box center [361, 220] width 297 height 17
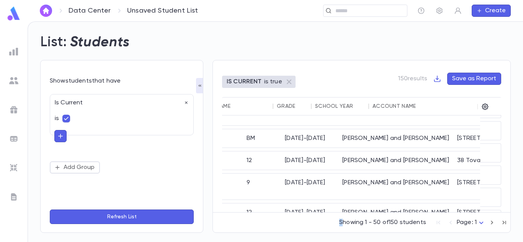
scroll to position [623, 0]
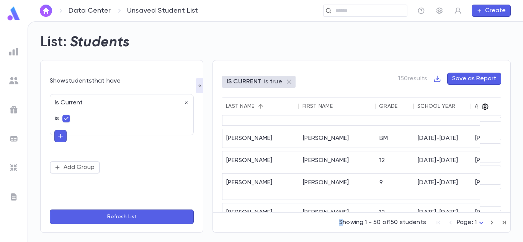
click at [488, 105] on icon "button" at bounding box center [485, 107] width 8 height 8
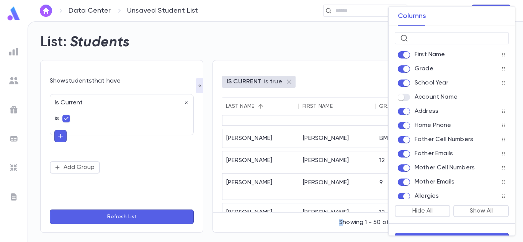
scroll to position [38, 0]
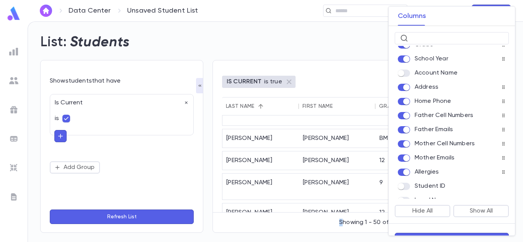
click at [501, 90] on icon at bounding box center [503, 87] width 5 height 5
click at [502, 88] on icon at bounding box center [503, 87] width 5 height 5
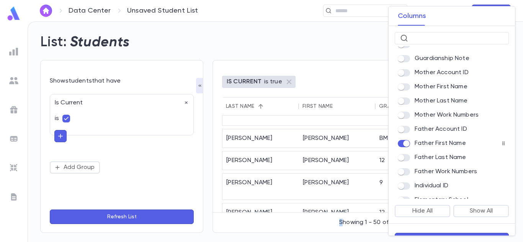
scroll to position [19, 0]
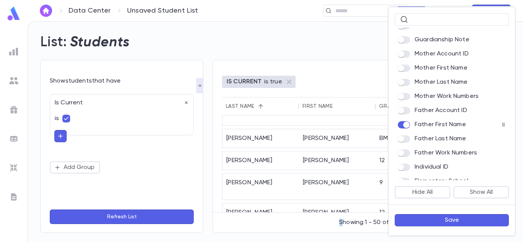
click at [455, 223] on button "Save" at bounding box center [452, 220] width 114 height 12
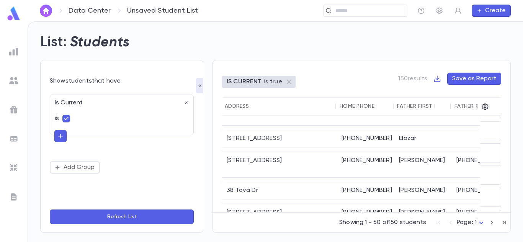
scroll to position [623, 250]
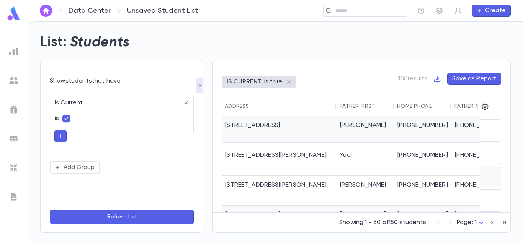
drag, startPoint x: 328, startPoint y: 209, endPoint x: 295, endPoint y: 205, distance: 32.8
click at [295, 205] on div "Golombeck Avrohom 9 2025-2026 122 Seventh Street Yitzchok Zev (732) 886-0339 (8…" at bounding box center [403, 179] width 862 height 313
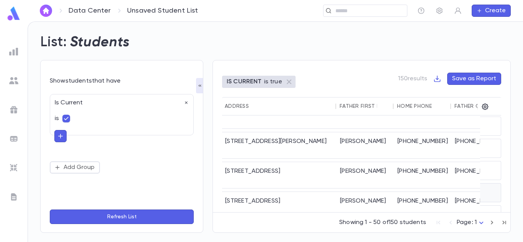
click at [320, 222] on div "233 Hearth Court W" at bounding box center [278, 231] width 115 height 18
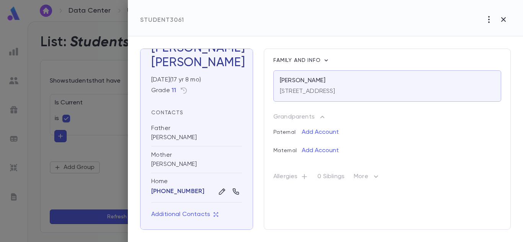
scroll to position [0, 0]
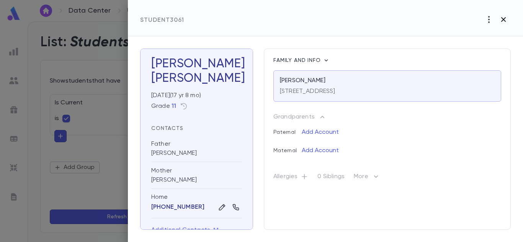
click at [506, 18] on icon "button" at bounding box center [503, 19] width 5 height 5
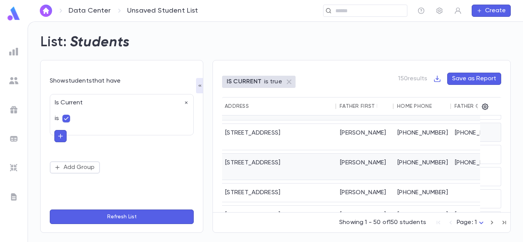
scroll to position [808, 250]
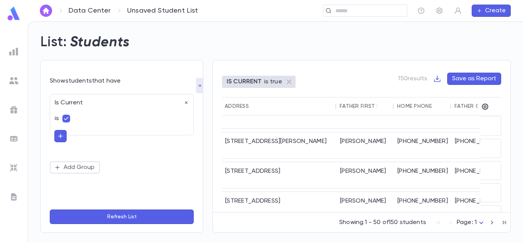
click at [473, 80] on button "Save as Report" at bounding box center [474, 79] width 54 height 12
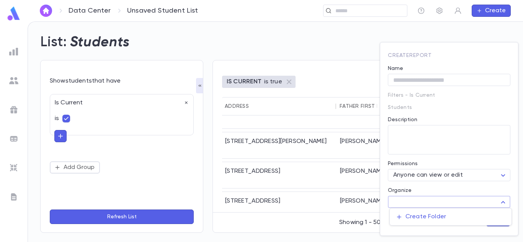
click at [502, 202] on body "Data Center Unsaved Student List ​ Create List: Students Show students that hav…" at bounding box center [261, 131] width 523 height 221
click at [372, 78] on div at bounding box center [261, 121] width 523 height 242
click at [437, 97] on p "Filters - Is Current" at bounding box center [449, 95] width 122 height 6
click at [483, 41] on div at bounding box center [261, 121] width 523 height 242
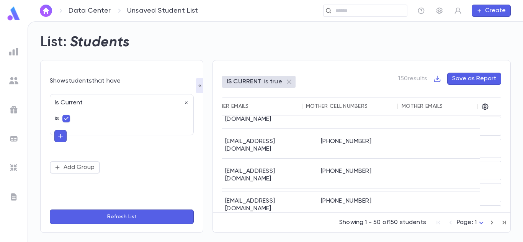
scroll to position [808, 606]
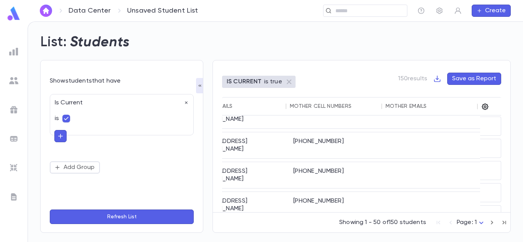
click at [486, 107] on icon "button" at bounding box center [485, 107] width 7 height 7
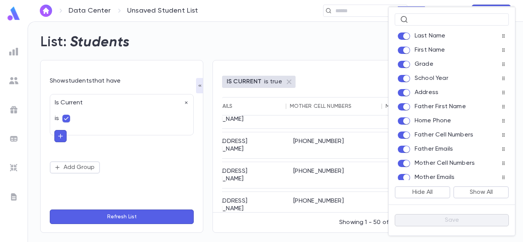
scroll to position [0, 0]
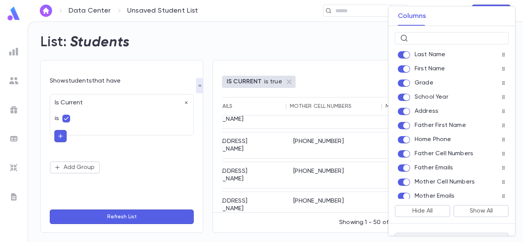
click at [334, 66] on div at bounding box center [261, 121] width 523 height 242
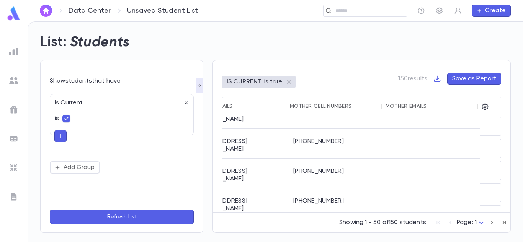
click at [147, 67] on div "Show students that have Is Current is Add Group Refresh List" at bounding box center [121, 146] width 163 height 173
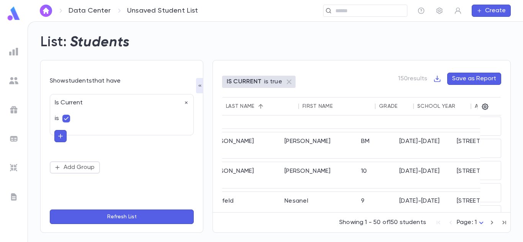
scroll to position [808, 0]
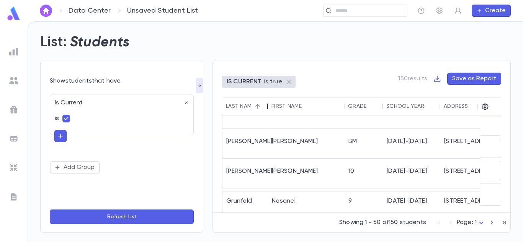
drag, startPoint x: 297, startPoint y: 104, endPoint x: 266, endPoint y: 104, distance: 31.0
click at [266, 104] on div at bounding box center [267, 106] width 9 height 18
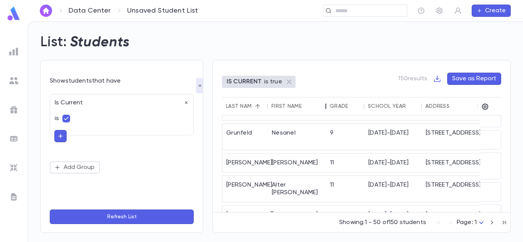
drag, startPoint x: 343, startPoint y: 104, endPoint x: 325, endPoint y: 105, distance: 18.4
click at [325, 105] on div at bounding box center [325, 106] width 9 height 18
drag, startPoint x: 364, startPoint y: 106, endPoint x: 357, endPoint y: 106, distance: 6.2
click at [357, 106] on div at bounding box center [355, 106] width 9 height 18
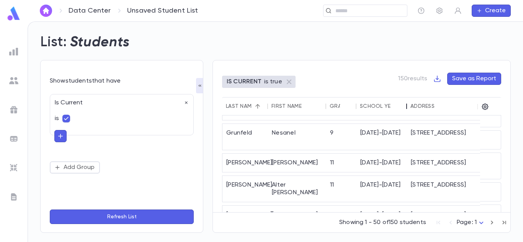
drag, startPoint x: 413, startPoint y: 108, endPoint x: 406, endPoint y: 108, distance: 6.9
click at [406, 108] on div at bounding box center [406, 106] width 9 height 18
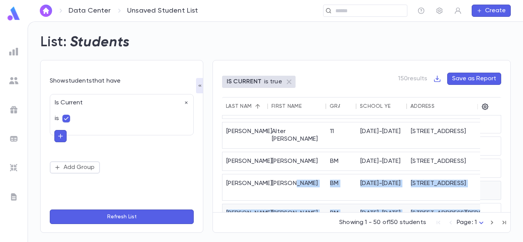
scroll to position [864, 0]
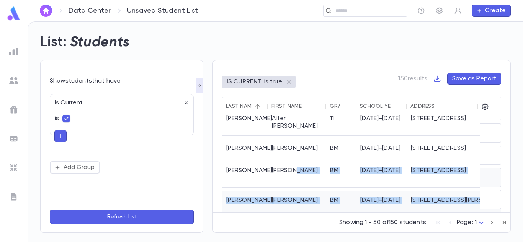
drag, startPoint x: 302, startPoint y: 209, endPoint x: 339, endPoint y: 207, distance: 37.5
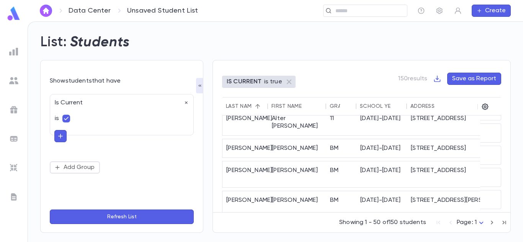
click at [318, 222] on div "Showing 1 - 50 of 150 students Page: 1 *" at bounding box center [361, 221] width 297 height 17
drag, startPoint x: 311, startPoint y: 209, endPoint x: 350, endPoint y: 209, distance: 39.4
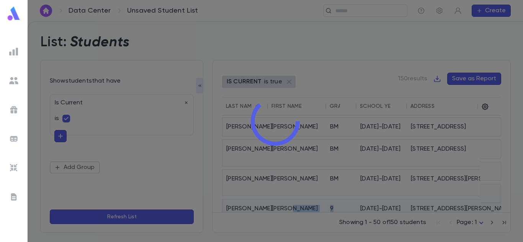
scroll to position [858, 0]
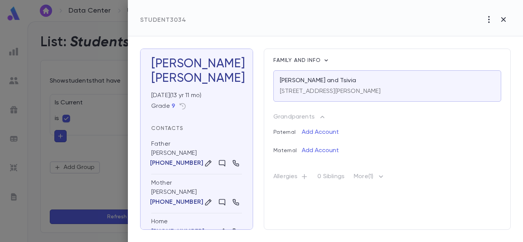
click at [312, 212] on div at bounding box center [275, 121] width 495 height 242
click at [502, 16] on icon "button" at bounding box center [503, 19] width 9 height 9
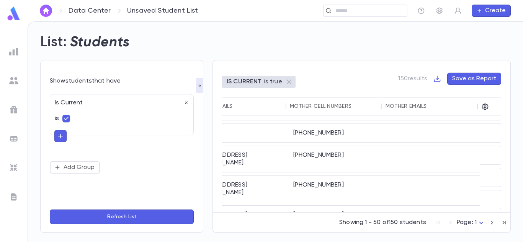
scroll to position [858, 542]
click at [472, 78] on button "Save as Report" at bounding box center [474, 79] width 54 height 12
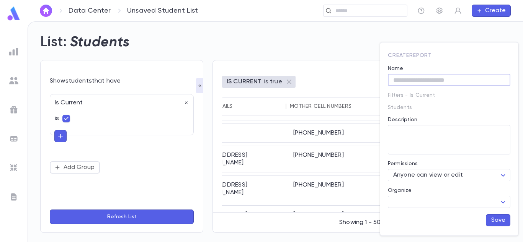
click at [472, 78] on input "Name" at bounding box center [449, 80] width 122 height 12
type input "**********"
click at [438, 197] on body "Data Center Unsaved Student List ​ Create List: Students Show students that hav…" at bounding box center [261, 131] width 523 height 221
click at [433, 187] on div at bounding box center [261, 121] width 523 height 242
click at [355, 81] on div at bounding box center [261, 121] width 523 height 242
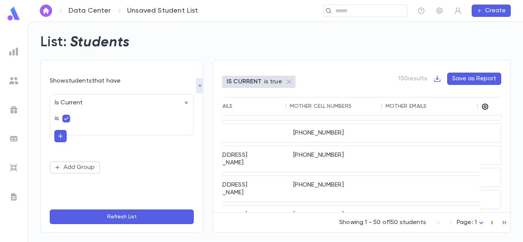
click at [484, 109] on icon "button" at bounding box center [485, 107] width 7 height 7
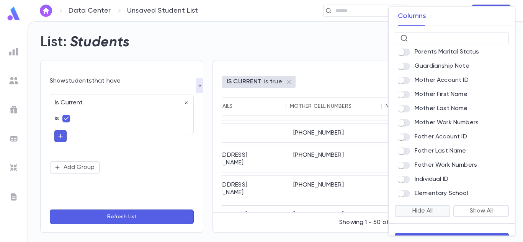
scroll to position [19, 0]
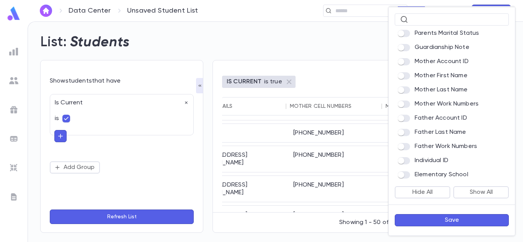
click at [443, 222] on button "Save" at bounding box center [452, 220] width 114 height 12
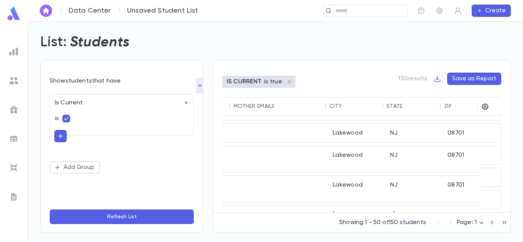
scroll to position [858, 714]
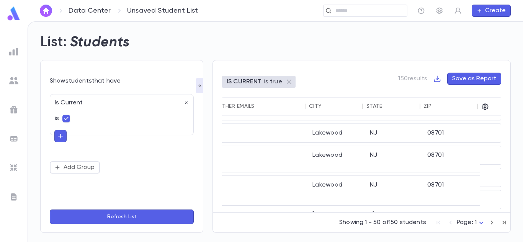
click at [470, 78] on button "Save as Report" at bounding box center [474, 79] width 54 height 12
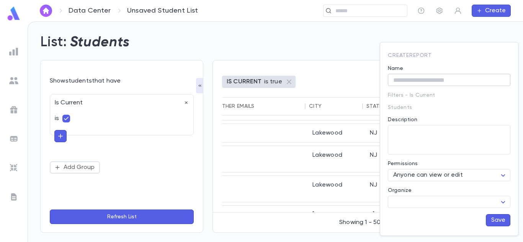
click at [443, 81] on input "Name" at bounding box center [449, 80] width 122 height 12
type input "**********"
click at [497, 222] on button "Save" at bounding box center [498, 220] width 24 height 12
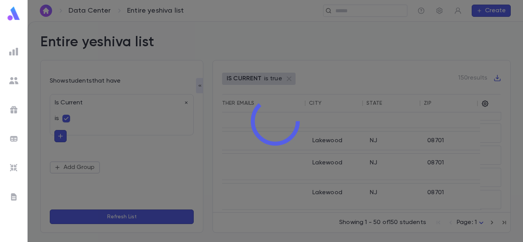
scroll to position [836, 714]
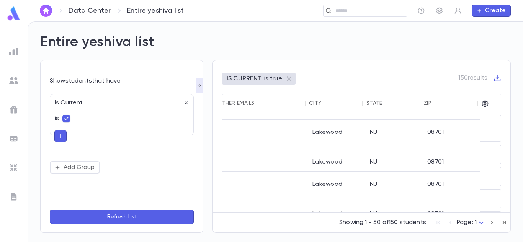
click at [200, 85] on icon "button" at bounding box center [200, 86] width 6 height 6
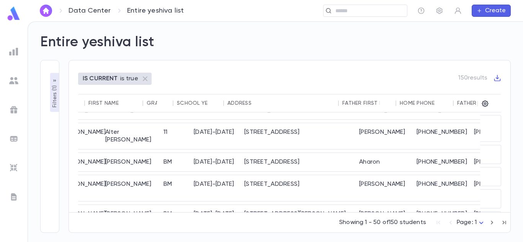
scroll to position [836, 0]
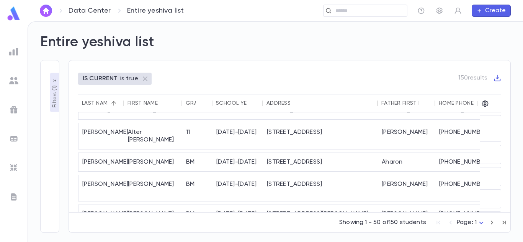
click at [96, 11] on link "Data Center" at bounding box center [90, 11] width 42 height 8
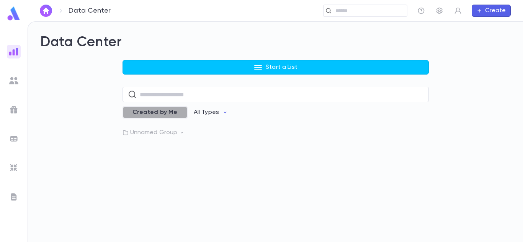
click at [170, 114] on span "Created by Me" at bounding box center [155, 113] width 54 height 8
click at [219, 113] on p "All Types" at bounding box center [211, 113] width 25 height 8
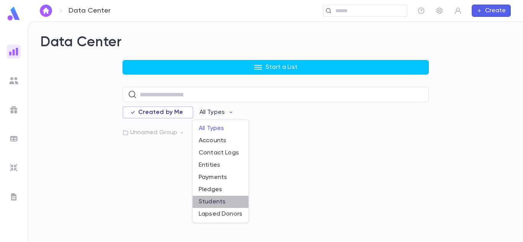
click at [217, 202] on li "Students" at bounding box center [221, 202] width 56 height 12
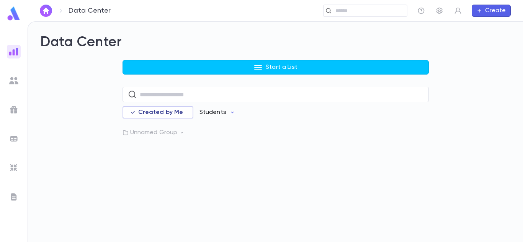
click at [231, 113] on icon "button" at bounding box center [232, 113] width 3 height 2
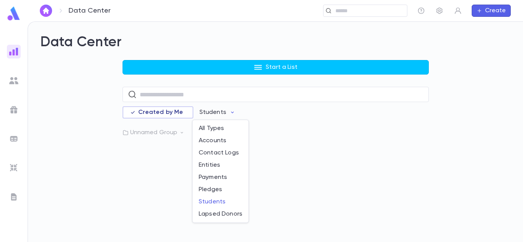
click at [195, 93] on div at bounding box center [261, 121] width 523 height 242
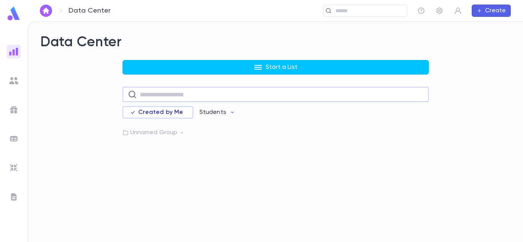
click at [195, 93] on input "text" at bounding box center [282, 94] width 284 height 15
type input "******"
click at [422, 138] on icon "button" at bounding box center [420, 138] width 8 height 8
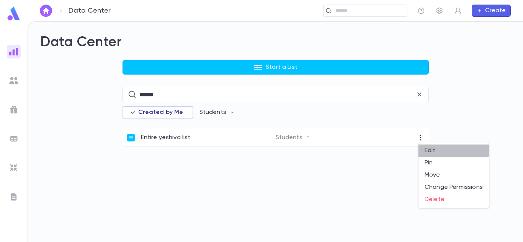
click at [425, 148] on li "Edit" at bounding box center [453, 151] width 70 height 12
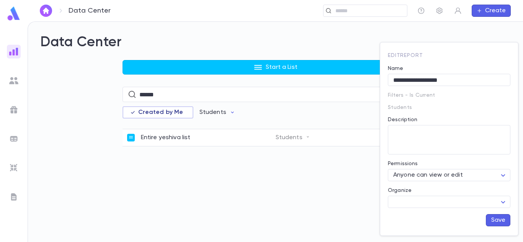
click at [292, 179] on div at bounding box center [261, 121] width 523 height 242
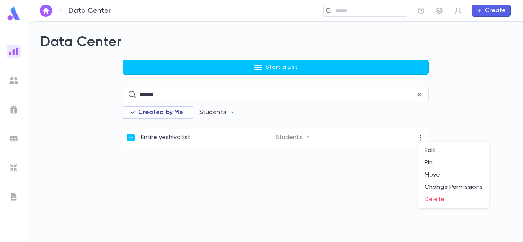
click at [129, 135] on div at bounding box center [261, 121] width 523 height 242
click at [143, 136] on p "Entire yeshiva list" at bounding box center [166, 138] width 50 height 8
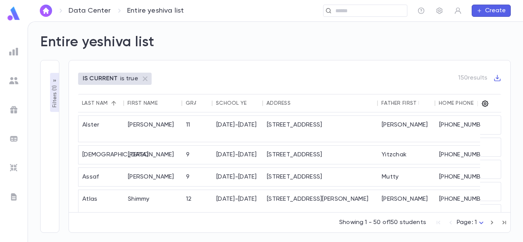
click at [486, 106] on icon "button" at bounding box center [485, 104] width 7 height 7
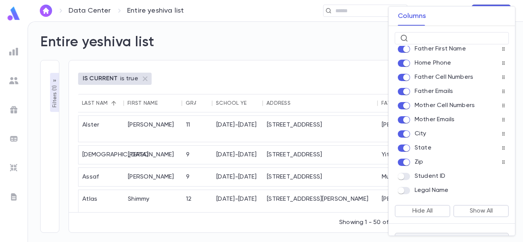
scroll to position [115, 0]
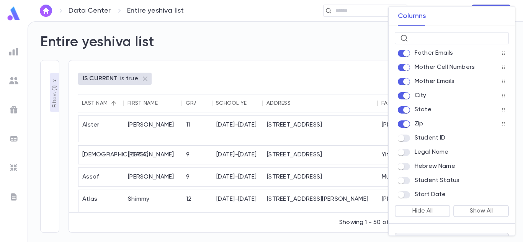
click at [290, 77] on div at bounding box center [261, 121] width 523 height 242
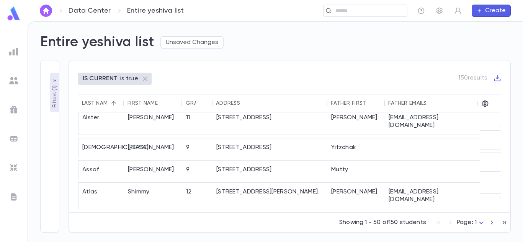
scroll to position [0, 0]
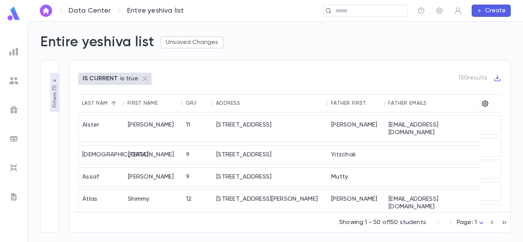
click at [197, 101] on button "Sort" at bounding box center [202, 103] width 12 height 12
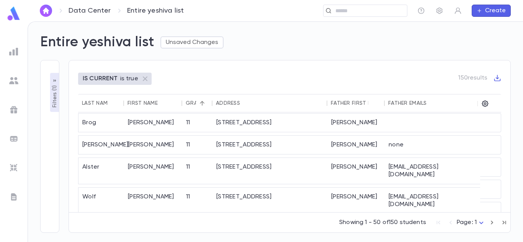
scroll to position [900, 0]
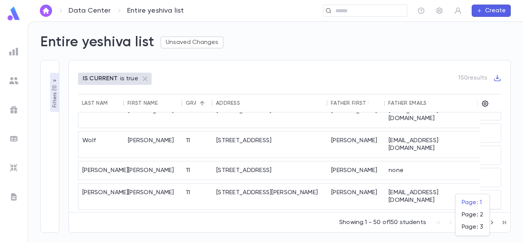
click at [481, 221] on body "Data Center Entire yeshiva list ​ Create Entire yeshiva list Unsaved Changes Fi…" at bounding box center [261, 131] width 523 height 221
click at [480, 215] on span "Page: 2" at bounding box center [472, 215] width 21 height 8
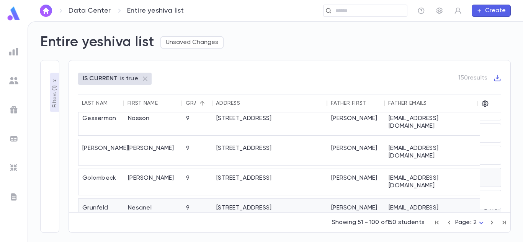
scroll to position [894, 0]
click at [399, 221] on p "Showing 51 - 100 of 150 students" at bounding box center [378, 223] width 93 height 8
drag, startPoint x: 375, startPoint y: 226, endPoint x: 414, endPoint y: 220, distance: 40.2
click at [375, 226] on p "Showing 51 - 100 of 150 students" at bounding box center [378, 223] width 93 height 8
click at [441, 222] on icon "button" at bounding box center [436, 222] width 8 height 9
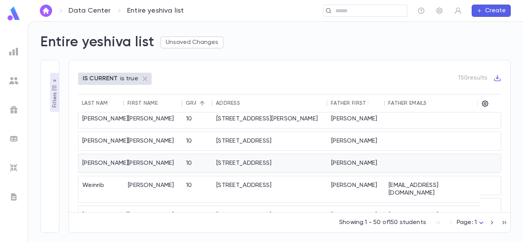
scroll to position [0, 0]
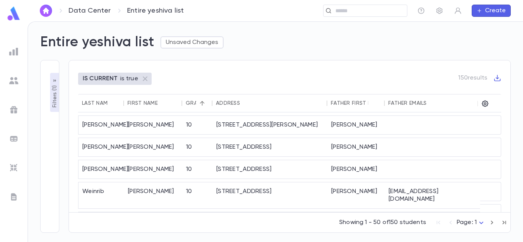
click at [490, 104] on div at bounding box center [487, 104] width 13 height 18
click at [481, 104] on div at bounding box center [477, 104] width 9 height 18
click at [483, 104] on icon "button" at bounding box center [485, 104] width 8 height 8
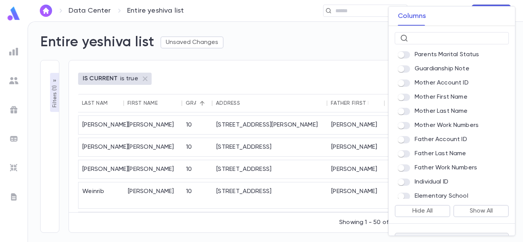
scroll to position [436, 0]
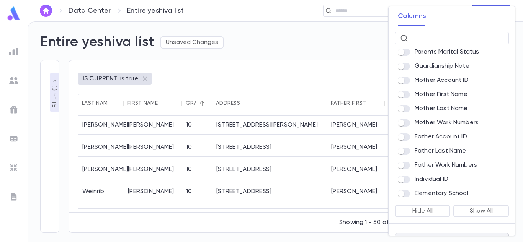
click at [327, 79] on div at bounding box center [261, 121] width 523 height 242
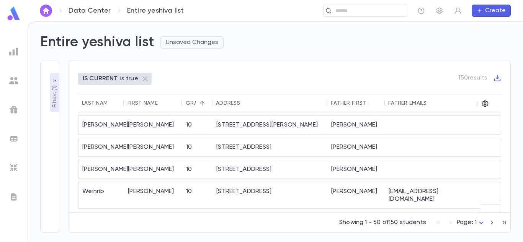
click at [207, 42] on button "Unsaved Changes" at bounding box center [191, 42] width 63 height 12
click at [213, 55] on li "Save Changes to Report" at bounding box center [204, 57] width 85 height 12
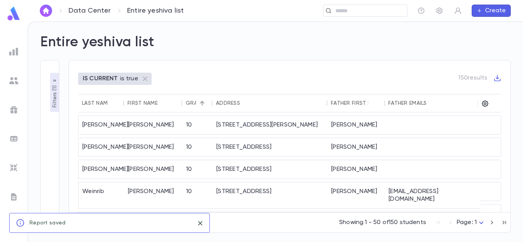
click at [251, 62] on div "IS CURRENT is true 150 results Last Name First Name Grade Address Father First …" at bounding box center [290, 146] width 442 height 173
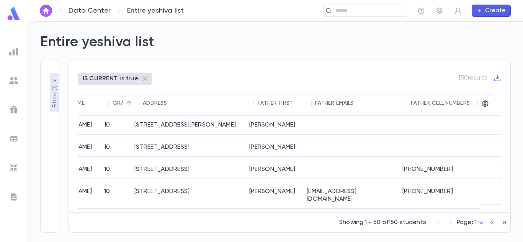
scroll to position [0, 73]
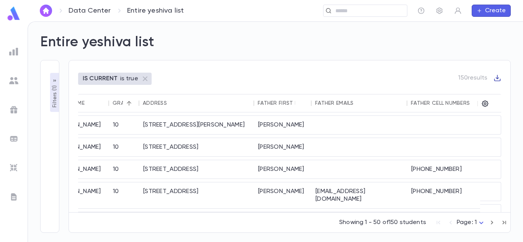
click at [499, 80] on icon "button" at bounding box center [497, 78] width 8 height 8
click at [494, 91] on li "Download CSV" at bounding box center [490, 91] width 55 height 12
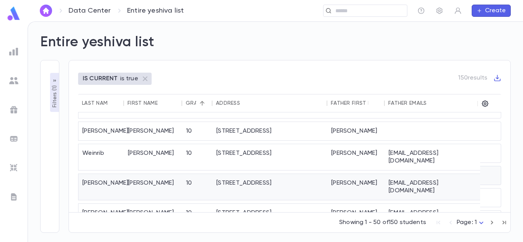
scroll to position [0, 0]
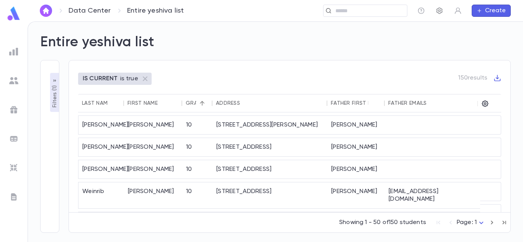
click at [439, 8] on icon "button" at bounding box center [439, 11] width 6 height 7
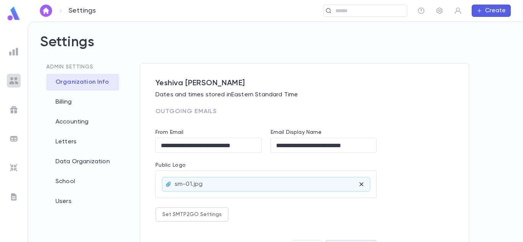
click at [13, 76] on img at bounding box center [13, 80] width 9 height 9
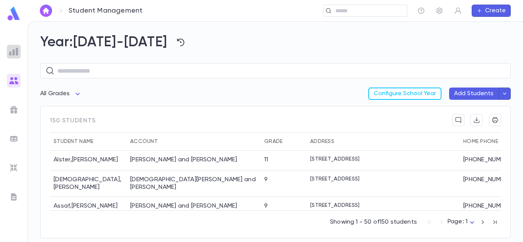
click at [11, 52] on img at bounding box center [13, 51] width 9 height 9
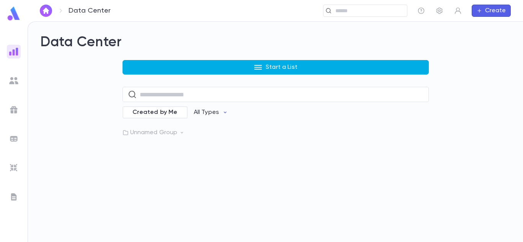
click at [264, 67] on button "Start a List" at bounding box center [275, 67] width 306 height 15
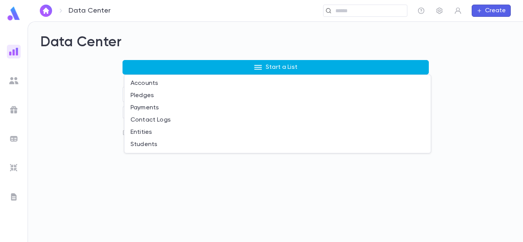
click at [264, 67] on div at bounding box center [261, 121] width 523 height 242
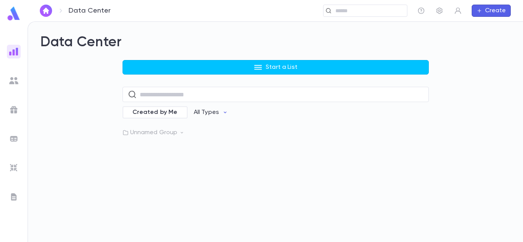
click at [277, 40] on h2 "Data Center" at bounding box center [275, 42] width 470 height 17
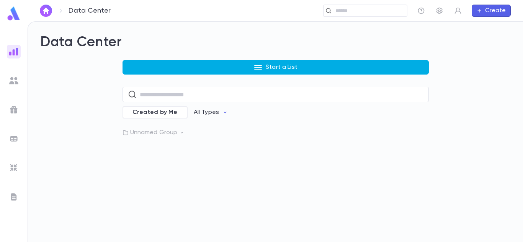
click at [277, 64] on p "Start a List" at bounding box center [282, 68] width 32 height 8
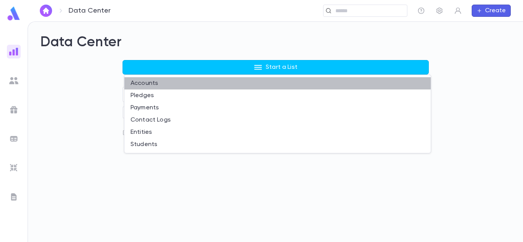
click at [148, 82] on li "Accounts" at bounding box center [277, 83] width 306 height 12
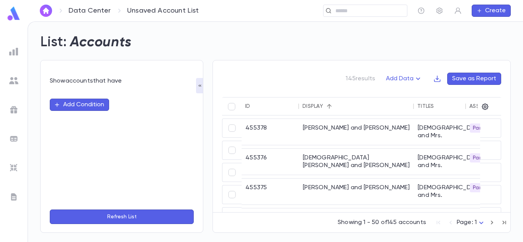
click at [200, 83] on icon "button" at bounding box center [200, 86] width 6 height 6
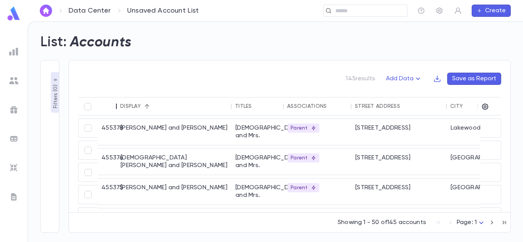
drag, startPoint x: 155, startPoint y: 105, endPoint x: 108, endPoint y: 110, distance: 47.0
click at [108, 110] on div "ID" at bounding box center [106, 106] width 19 height 18
click at [486, 104] on icon "button" at bounding box center [485, 107] width 7 height 7
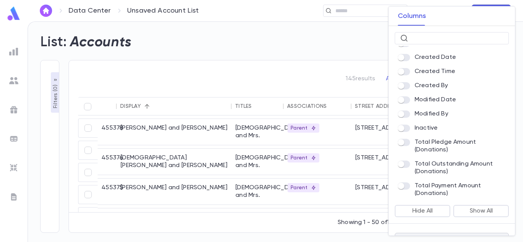
scroll to position [19, 0]
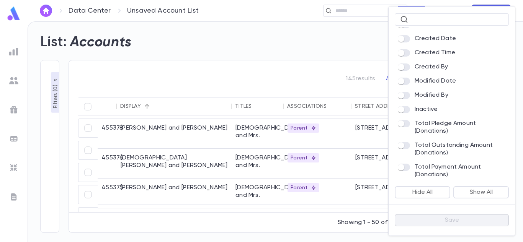
click at [334, 45] on div at bounding box center [261, 121] width 523 height 242
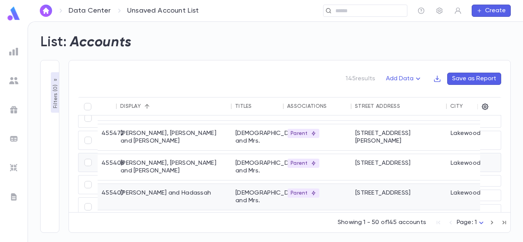
scroll to position [344, 0]
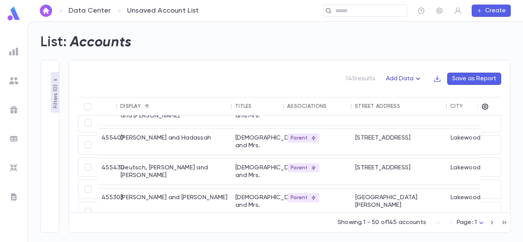
click at [413, 80] on button "Add Data" at bounding box center [404, 79] width 46 height 12
click at [401, 69] on div at bounding box center [261, 121] width 523 height 242
click at [150, 82] on div "145 results Add Data Save as Report" at bounding box center [289, 85] width 423 height 24
click at [55, 77] on button "Filters ( 0 )" at bounding box center [55, 92] width 9 height 41
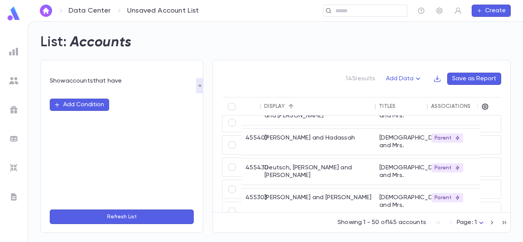
click at [74, 101] on button "Add Condition" at bounding box center [79, 105] width 59 height 12
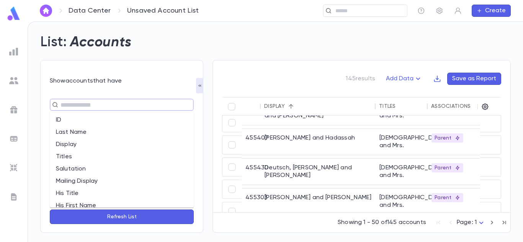
click at [76, 102] on input "text" at bounding box center [118, 105] width 121 height 11
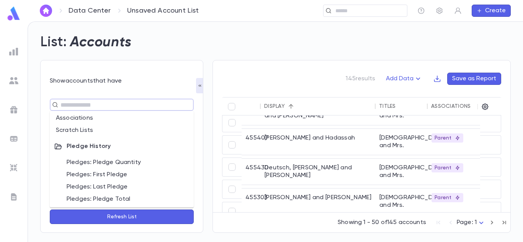
scroll to position [383, 0]
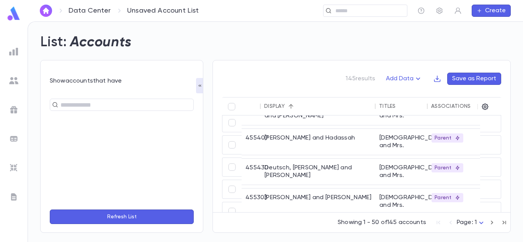
click at [139, 89] on form "Show accounts that have ​ Refresh List" at bounding box center [122, 151] width 144 height 148
click at [198, 84] on icon "button" at bounding box center [200, 86] width 6 height 6
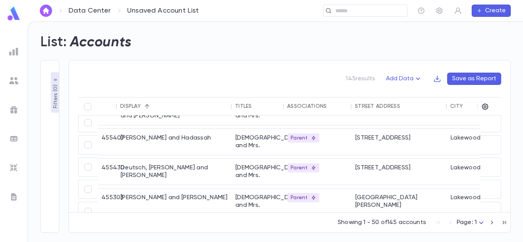
click at [96, 11] on link "Data Center" at bounding box center [90, 11] width 42 height 8
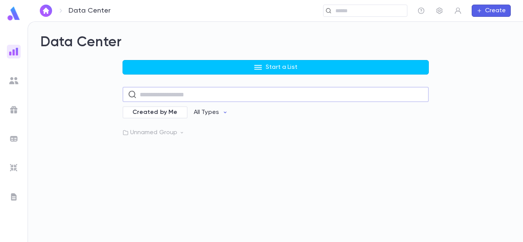
click at [175, 92] on input "text" at bounding box center [282, 94] width 284 height 15
type input "******"
click at [421, 139] on icon "button" at bounding box center [420, 138] width 8 height 8
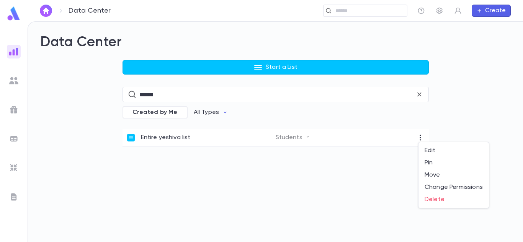
click at [159, 139] on div at bounding box center [261, 121] width 523 height 242
click at [137, 137] on div "Entire yeshiva list" at bounding box center [201, 138] width 148 height 8
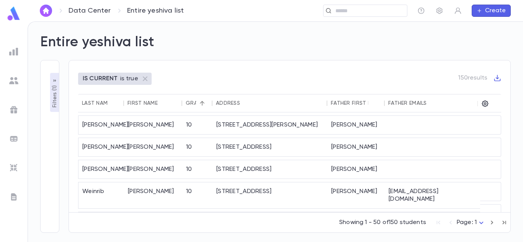
click at [56, 81] on icon "button" at bounding box center [55, 81] width 6 height 6
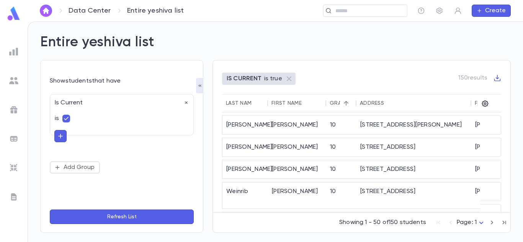
click at [61, 134] on icon "button" at bounding box center [60, 136] width 7 height 8
click at [73, 136] on input "text" at bounding box center [118, 135] width 111 height 11
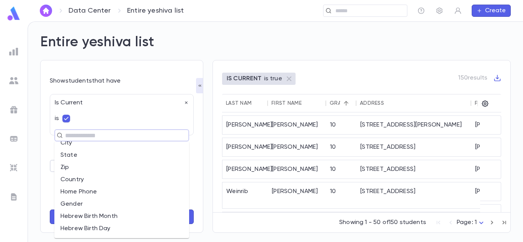
scroll to position [153, 0]
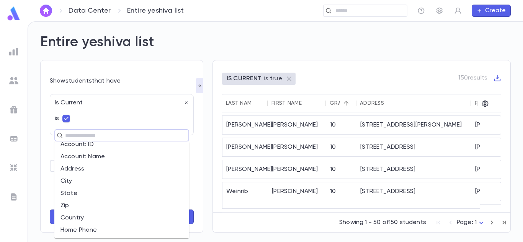
click at [75, 181] on li "City" at bounding box center [121, 181] width 135 height 12
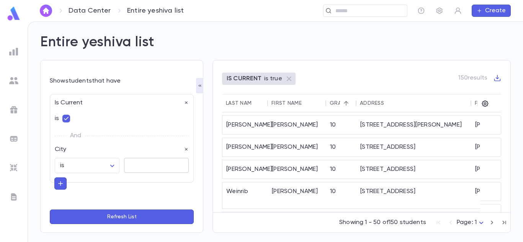
click at [132, 166] on textarea at bounding box center [156, 165] width 54 height 15
type textarea "*******"
click at [160, 216] on button "Refresh List" at bounding box center [122, 217] width 144 height 15
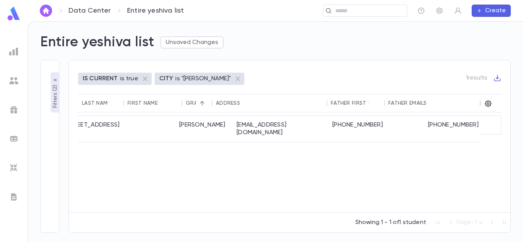
scroll to position [0, 0]
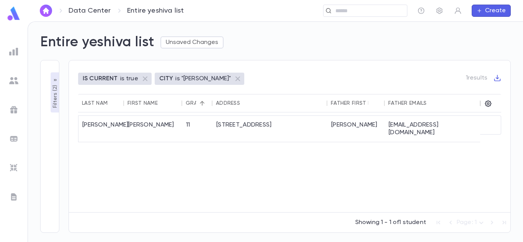
click at [272, 49] on div "Entire yeshiva list Unsaved Changes" at bounding box center [271, 38] width 480 height 26
click at [86, 12] on link "Data Center" at bounding box center [90, 11] width 42 height 8
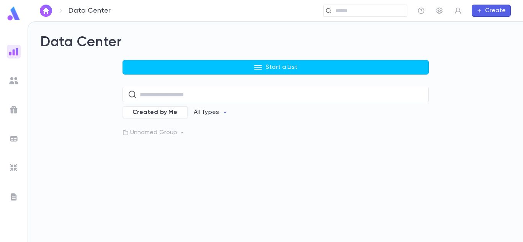
click at [16, 21] on link at bounding box center [13, 14] width 15 height 17
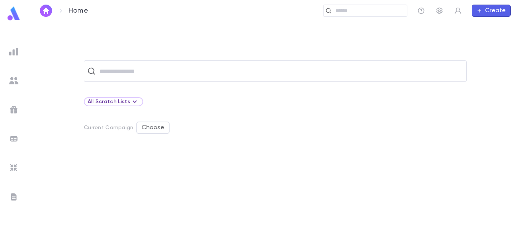
click at [312, 31] on div "​ All Scratch Lists Current Campaign Choose" at bounding box center [275, 131] width 495 height 220
click at [10, 108] on img at bounding box center [13, 109] width 9 height 9
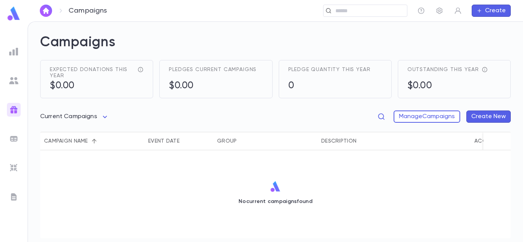
click at [380, 117] on icon "button" at bounding box center [381, 117] width 8 height 8
click at [380, 117] on div "​" at bounding box center [314, 117] width 146 height 12
click at [104, 116] on body "Campaigns ​ Create Campaigns Expected donations this year $0.00 Pledges current…" at bounding box center [261, 131] width 523 height 221
click at [76, 134] on span "All Campaigns" at bounding box center [76, 133] width 57 height 8
type input "*****"
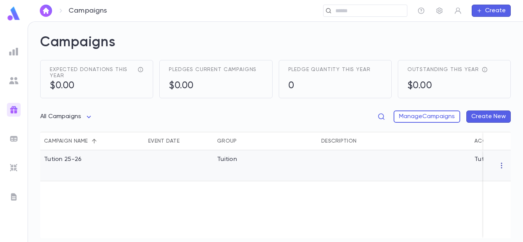
click at [498, 166] on icon "button" at bounding box center [502, 166] width 8 height 8
click at [475, 179] on li "Edit" at bounding box center [490, 178] width 55 height 12
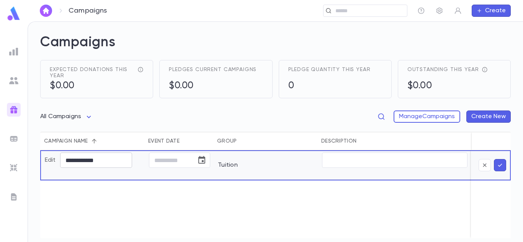
click at [72, 162] on input "**********" at bounding box center [96, 160] width 72 height 15
type input "**********"
click at [361, 174] on div "​" at bounding box center [394, 165] width 153 height 29
click at [499, 162] on icon "submit" at bounding box center [499, 166] width 7 height 8
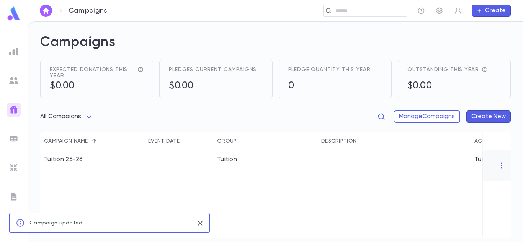
click at [343, 189] on div "Tuition 25-26 Tuition Tuition 25-26 9/1/2025 Upcoming Campaign 7/31/2026" at bounding box center [396, 194] width 712 height 88
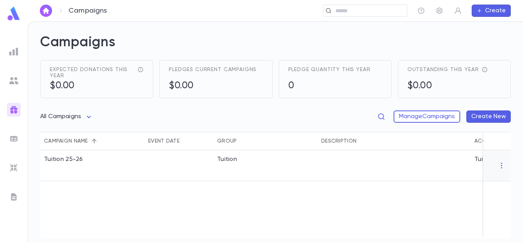
click at [16, 52] on img at bounding box center [13, 51] width 9 height 9
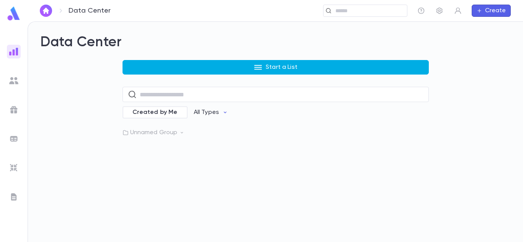
click at [165, 62] on button "Start a List" at bounding box center [275, 67] width 306 height 15
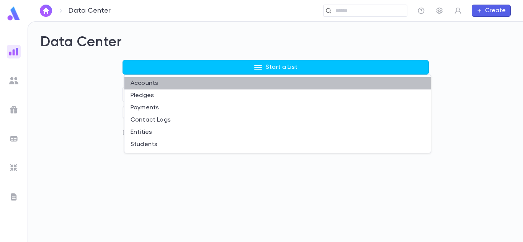
click at [145, 85] on li "Accounts" at bounding box center [277, 83] width 306 height 12
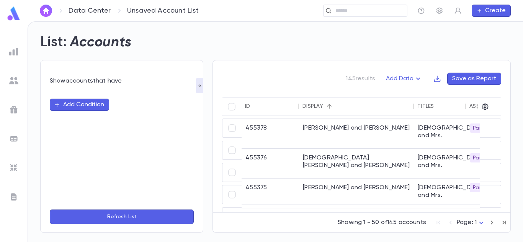
click at [97, 105] on button "Add Condition" at bounding box center [79, 105] width 59 height 12
click at [97, 105] on input "text" at bounding box center [118, 105] width 121 height 11
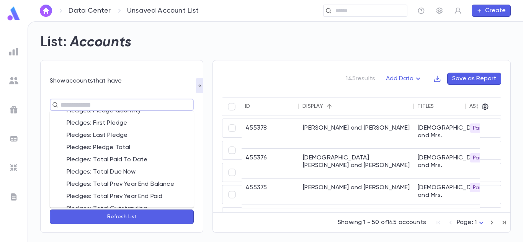
scroll to position [383, 0]
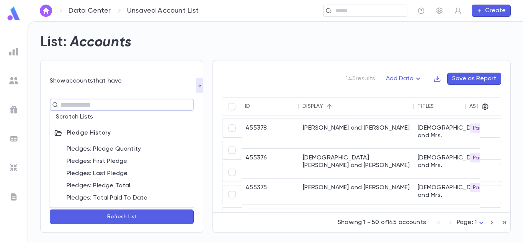
click at [97, 173] on li "Pledges: Last Pledge" at bounding box center [122, 174] width 144 height 12
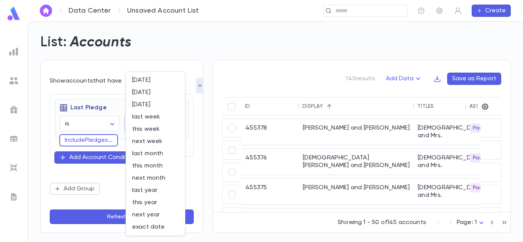
click at [129, 127] on body "Data Center Unsaved Account List ​ Create List: Accounts Show accounts that hav…" at bounding box center [261, 131] width 523 height 221
click at [140, 190] on span "last year" at bounding box center [155, 191] width 47 height 8
type input "********"
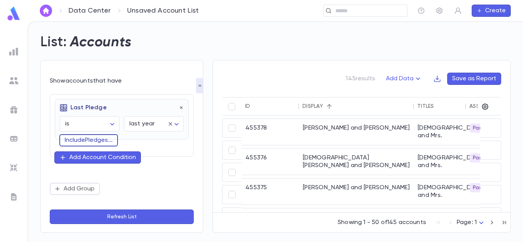
click at [103, 142] on button "Include Pledges ..." at bounding box center [88, 140] width 59 height 12
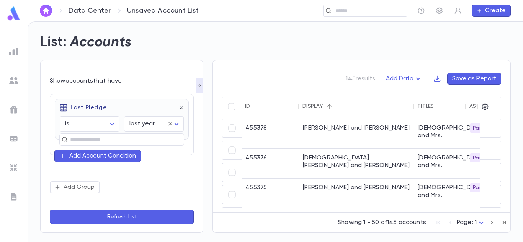
click at [109, 216] on button "Refresh List" at bounding box center [122, 217] width 144 height 15
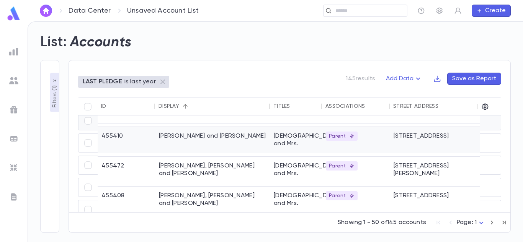
scroll to position [306, 0]
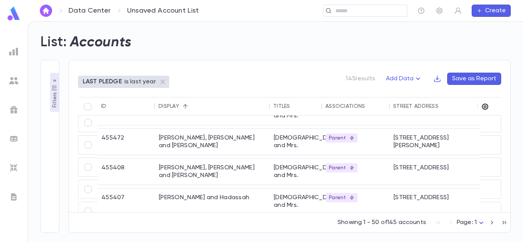
click at [486, 107] on icon "button" at bounding box center [485, 107] width 7 height 7
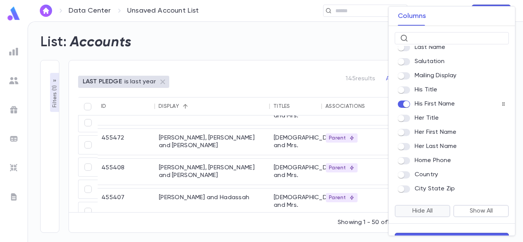
scroll to position [19, 0]
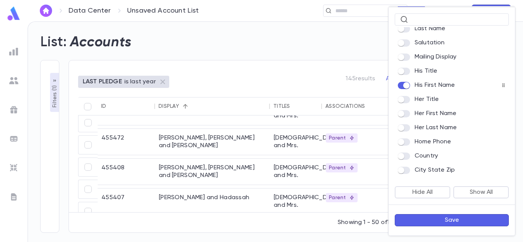
click at [437, 219] on button "Save" at bounding box center [452, 220] width 114 height 12
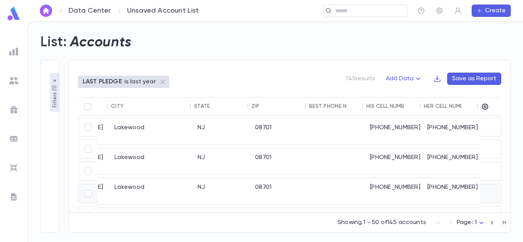
scroll to position [352, 320]
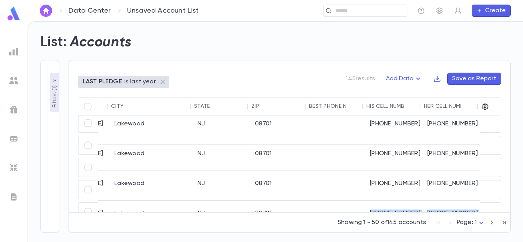
drag, startPoint x: 284, startPoint y: 209, endPoint x: 238, endPoint y: 202, distance: 45.7
click at [238, 202] on div "455286 Rabbi and Mrs. Parent 215 Elaine Street Yisrael Lakewood NJ 08701 (848) …" at bounding box center [130, 186] width 701 height 328
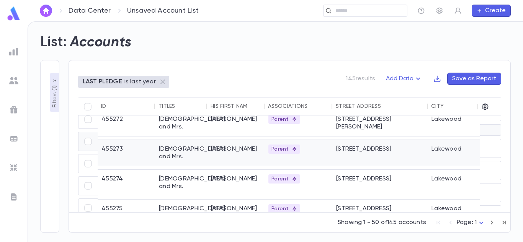
scroll to position [7, 0]
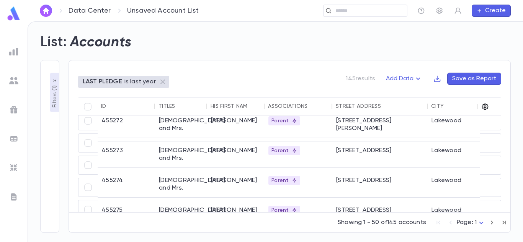
click at [486, 107] on icon "button" at bounding box center [485, 107] width 8 height 8
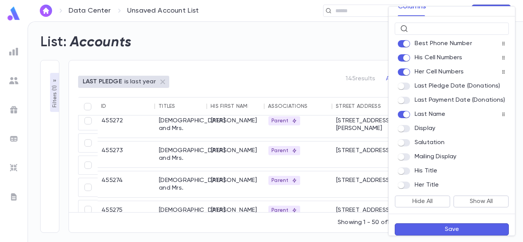
scroll to position [19, 0]
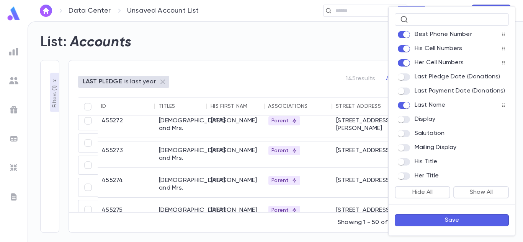
click at [436, 218] on button "Save" at bounding box center [452, 220] width 114 height 12
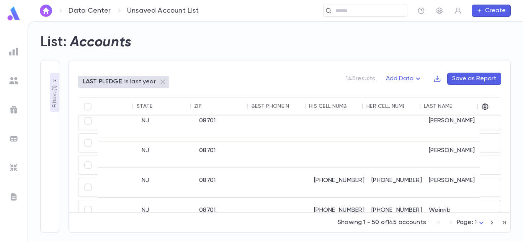
scroll to position [7, 377]
click at [435, 106] on div "Last Name" at bounding box center [438, 106] width 29 height 6
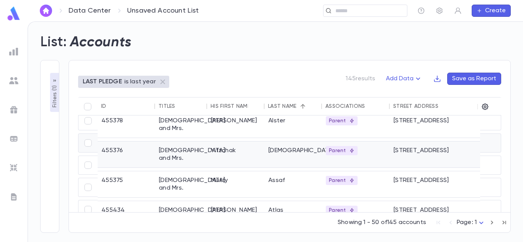
scroll to position [0, 0]
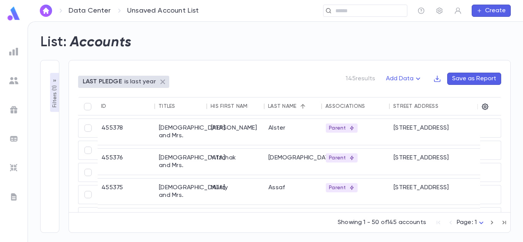
click at [162, 80] on icon at bounding box center [162, 81] width 9 height 9
click at [486, 107] on icon "button" at bounding box center [485, 107] width 7 height 7
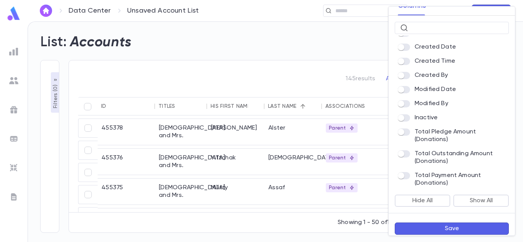
scroll to position [19, 0]
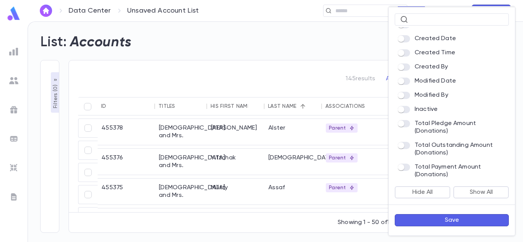
click at [427, 215] on button "Save" at bounding box center [452, 220] width 114 height 12
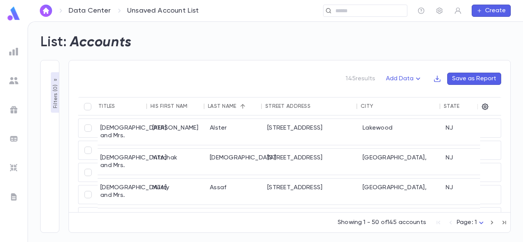
scroll to position [0, 0]
click at [483, 106] on icon "button" at bounding box center [485, 107] width 8 height 8
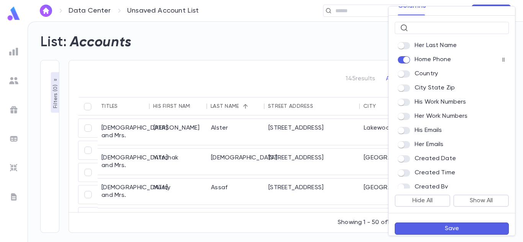
scroll to position [19, 0]
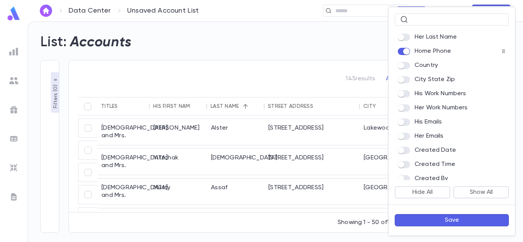
click at [433, 218] on button "Save" at bounding box center [452, 220] width 114 height 12
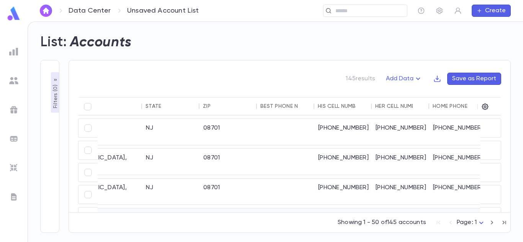
scroll to position [0, 302]
click at [452, 107] on div "Home Phone" at bounding box center [449, 106] width 35 height 6
click at [332, 108] on div "His Cell Numbers" at bounding box center [340, 106] width 47 height 6
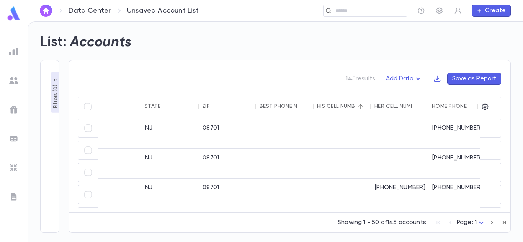
click at [342, 109] on div "His Cell Numbers" at bounding box center [340, 106] width 47 height 6
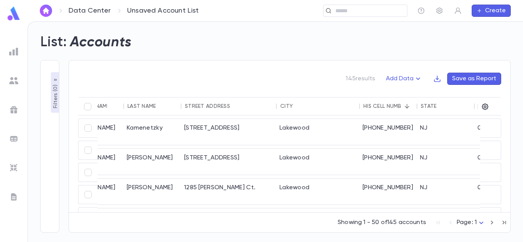
scroll to position [0, 83]
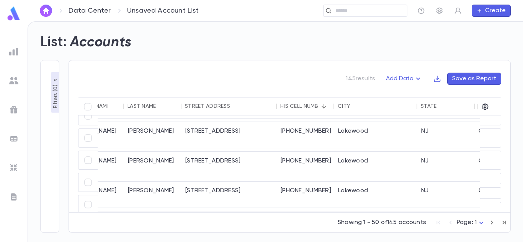
drag, startPoint x: 343, startPoint y: 208, endPoint x: 382, endPoint y: 209, distance: 39.4
